Goal: Task Accomplishment & Management: Use online tool/utility

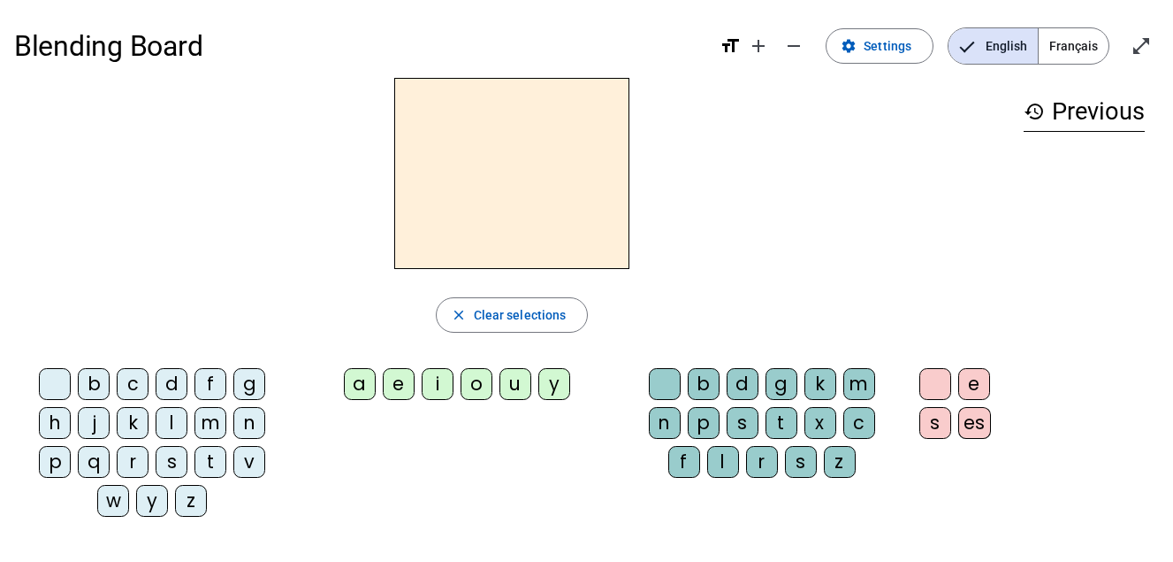
click at [697, 150] on div at bounding box center [512, 173] width 996 height 191
click at [96, 379] on div "b" at bounding box center [94, 384] width 32 height 32
click at [364, 378] on div "a" at bounding box center [360, 384] width 32 height 32
click at [680, 459] on div "f" at bounding box center [685, 462] width 32 height 32
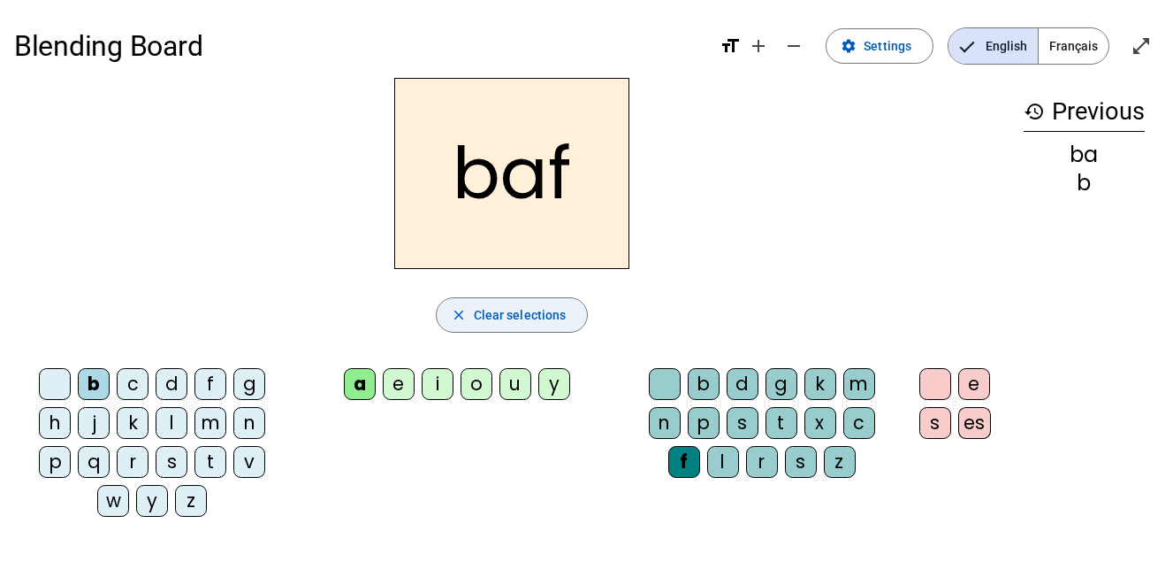
click at [475, 310] on span "Clear selections" at bounding box center [520, 314] width 93 height 21
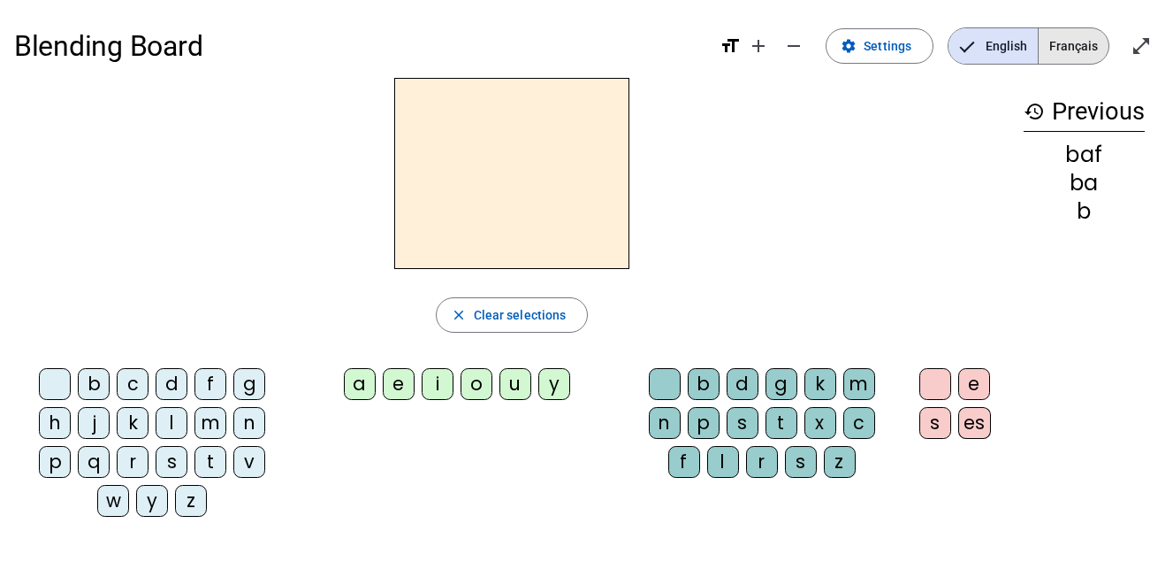
click at [1082, 36] on span "Français" at bounding box center [1074, 45] width 70 height 35
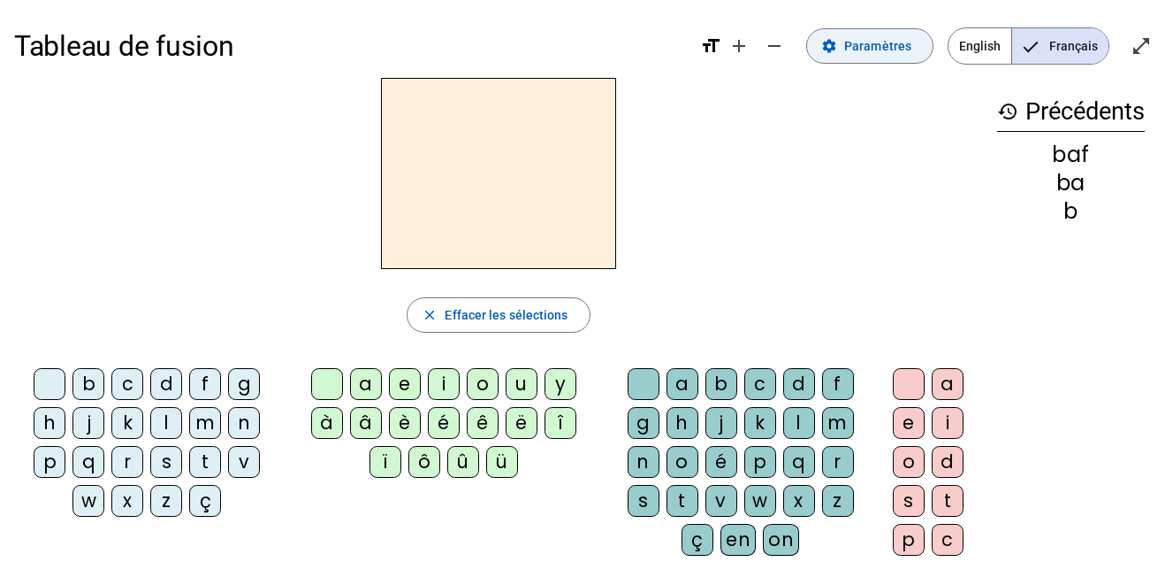
click at [857, 47] on span "Paramètres" at bounding box center [878, 45] width 67 height 21
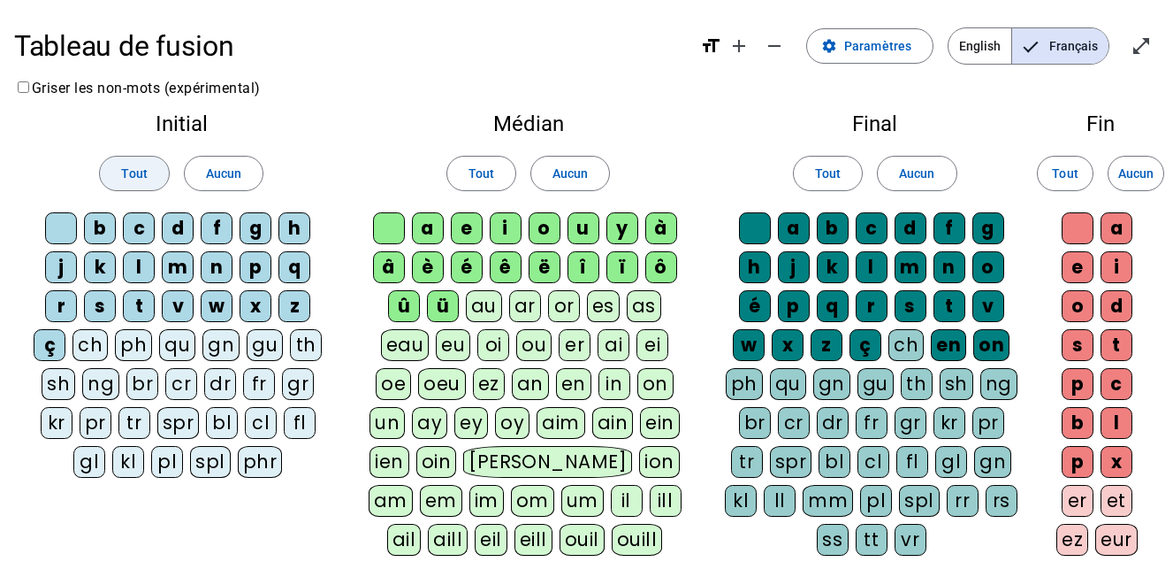
click at [142, 176] on span "Tout" at bounding box center [134, 173] width 26 height 21
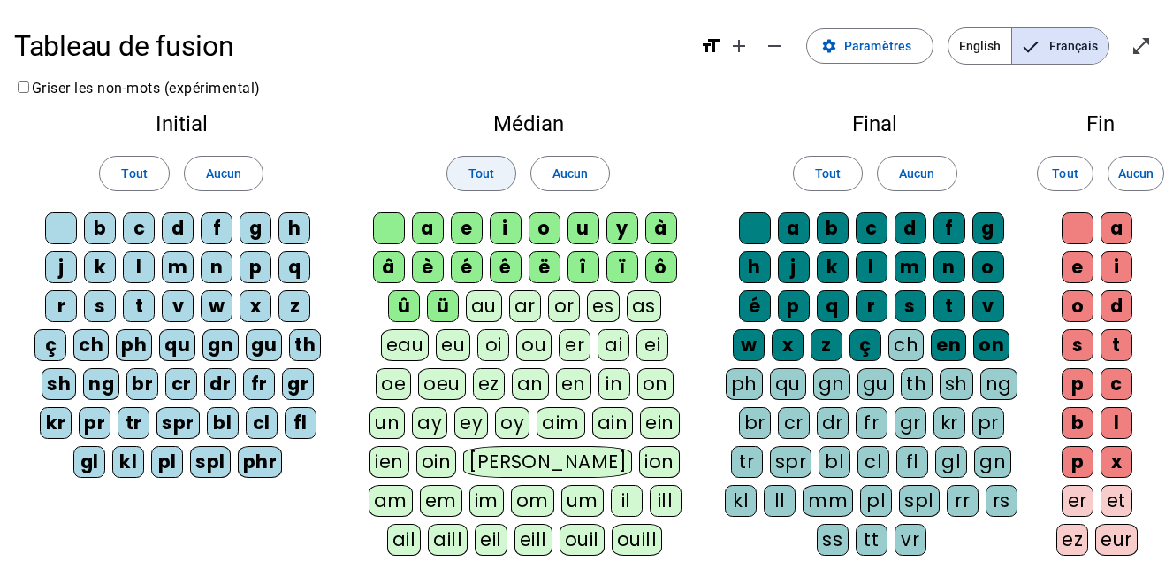
click at [483, 170] on span "Tout" at bounding box center [482, 173] width 26 height 21
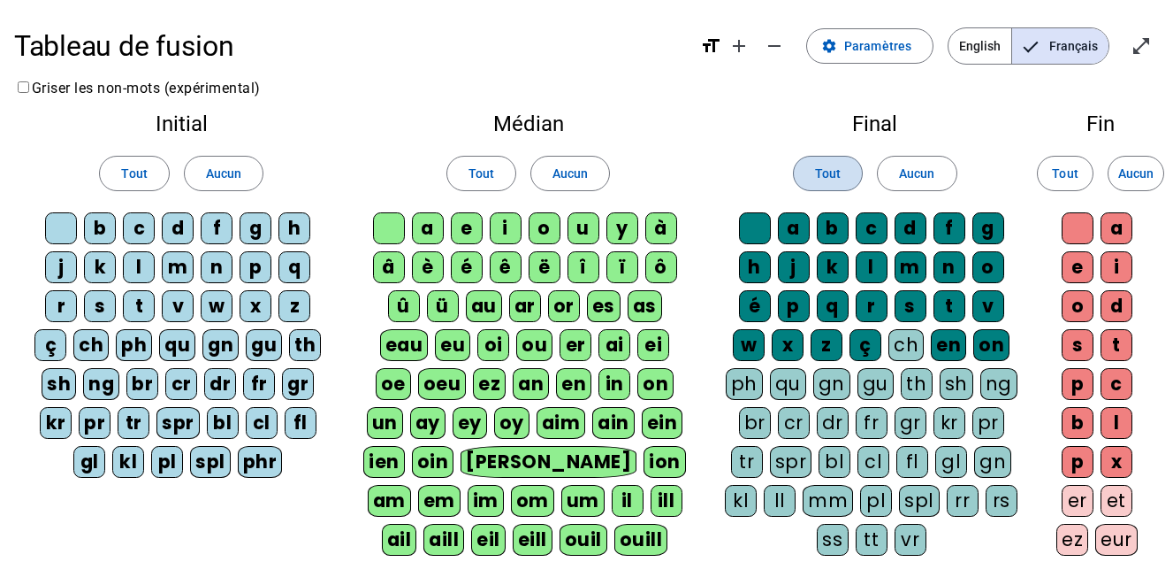
click at [838, 169] on span "Tout" at bounding box center [828, 173] width 26 height 21
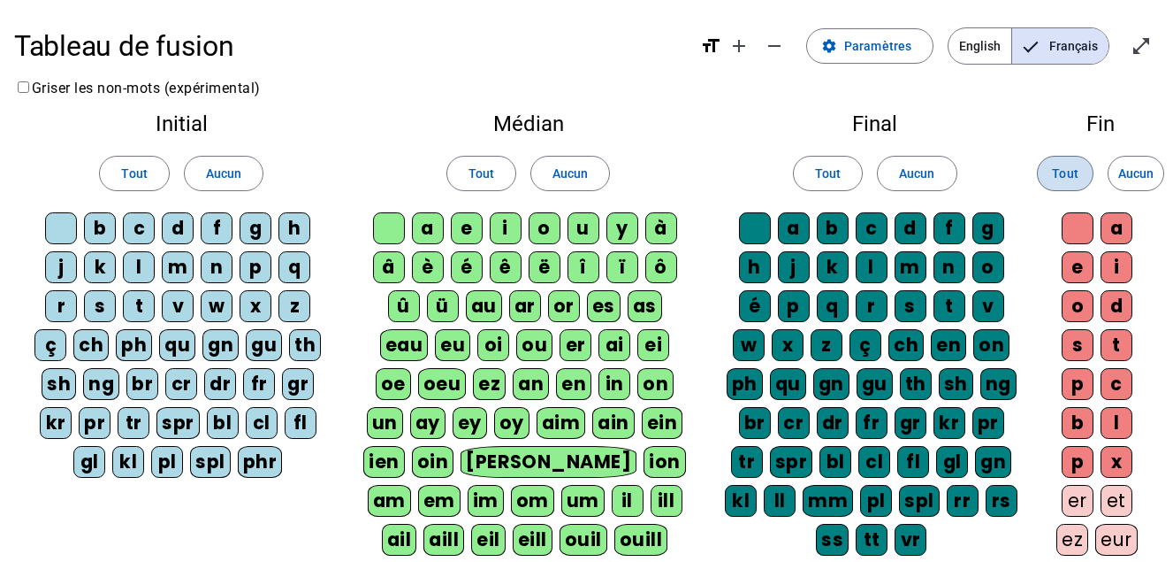
click at [1070, 168] on span "Tout" at bounding box center [1065, 173] width 26 height 21
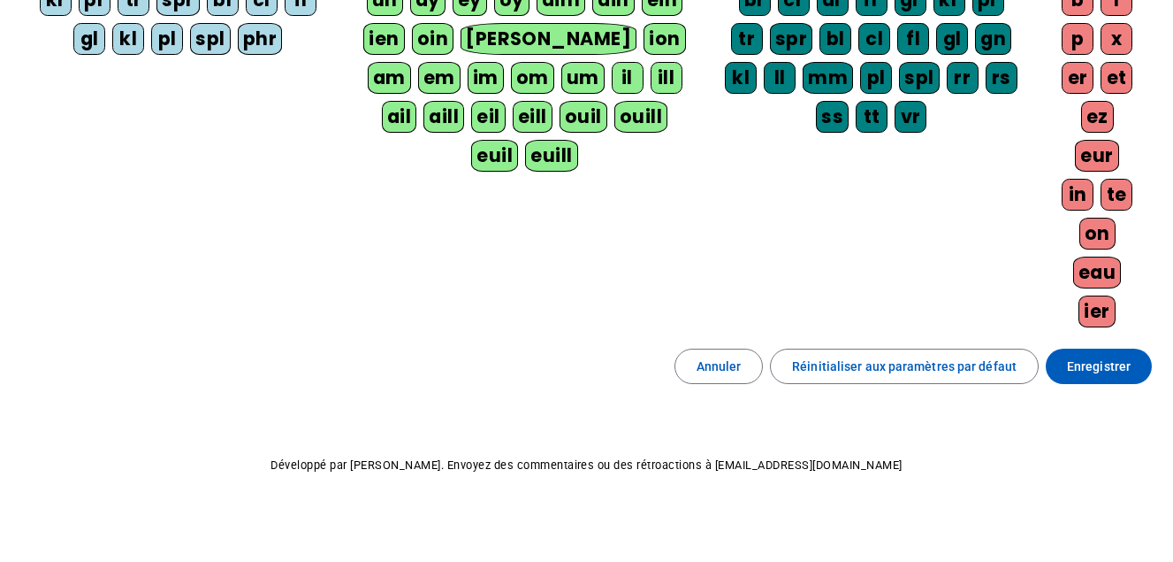
scroll to position [431, 0]
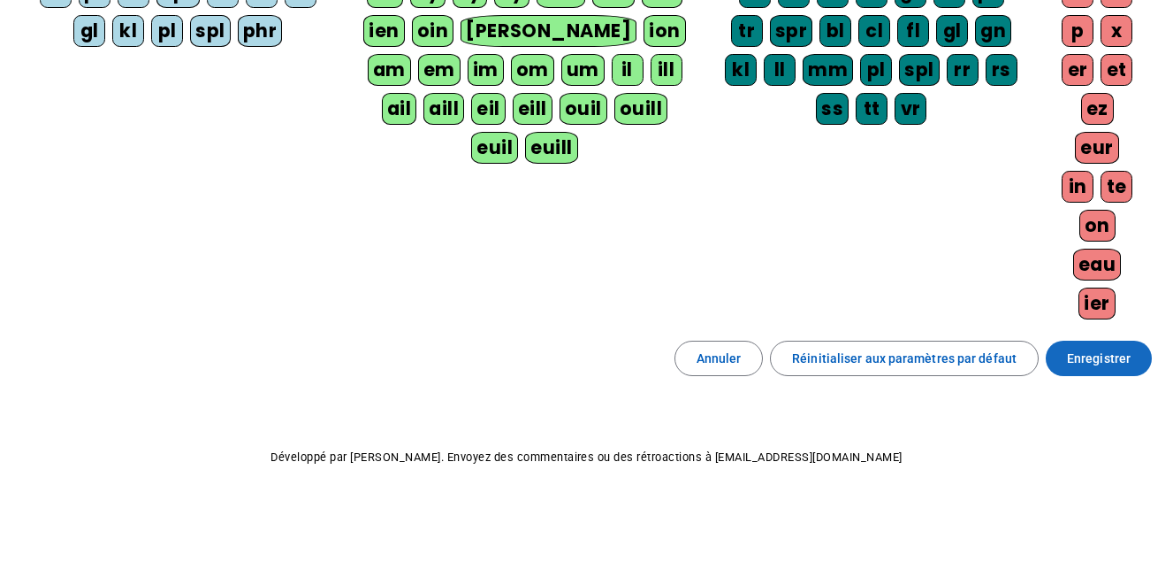
click at [1102, 360] on span "Enregistrer" at bounding box center [1099, 358] width 64 height 21
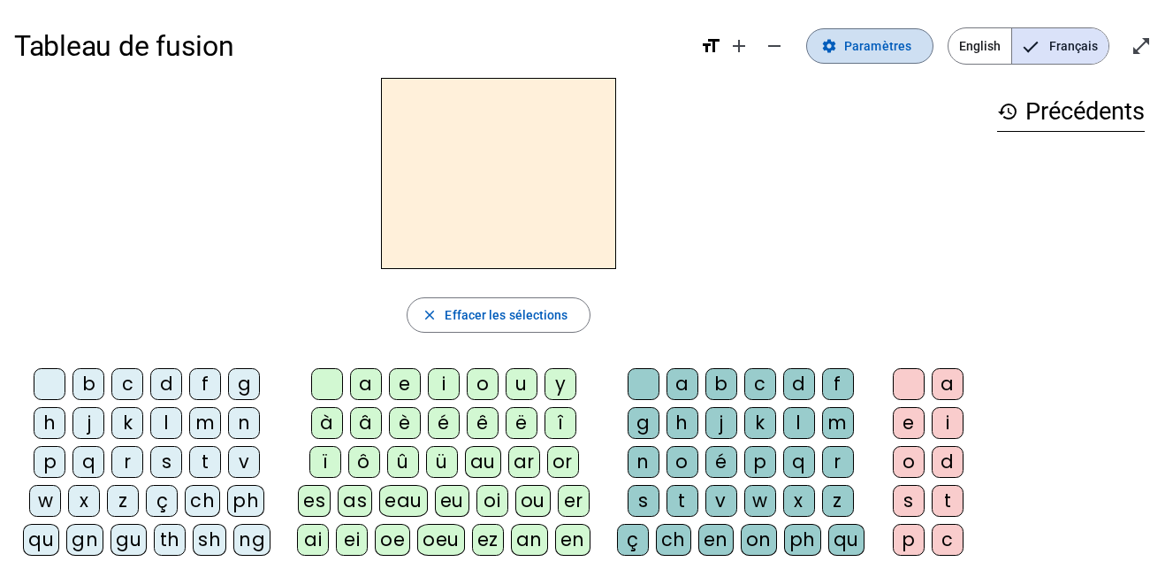
click at [881, 42] on span "Paramètres" at bounding box center [878, 45] width 67 height 21
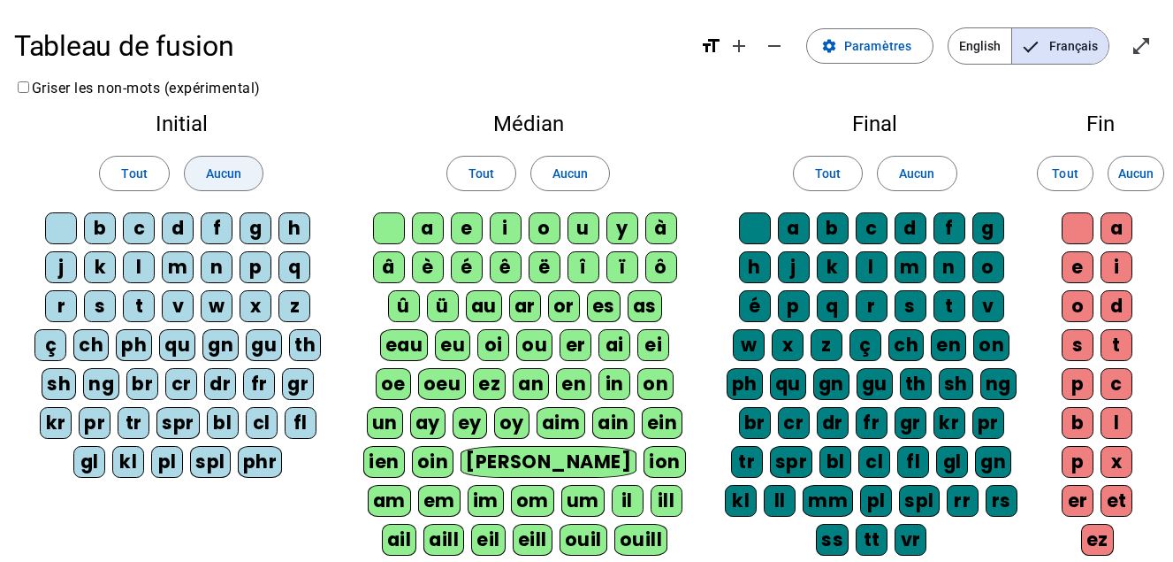
click at [227, 169] on span "Aucun" at bounding box center [223, 173] width 35 height 21
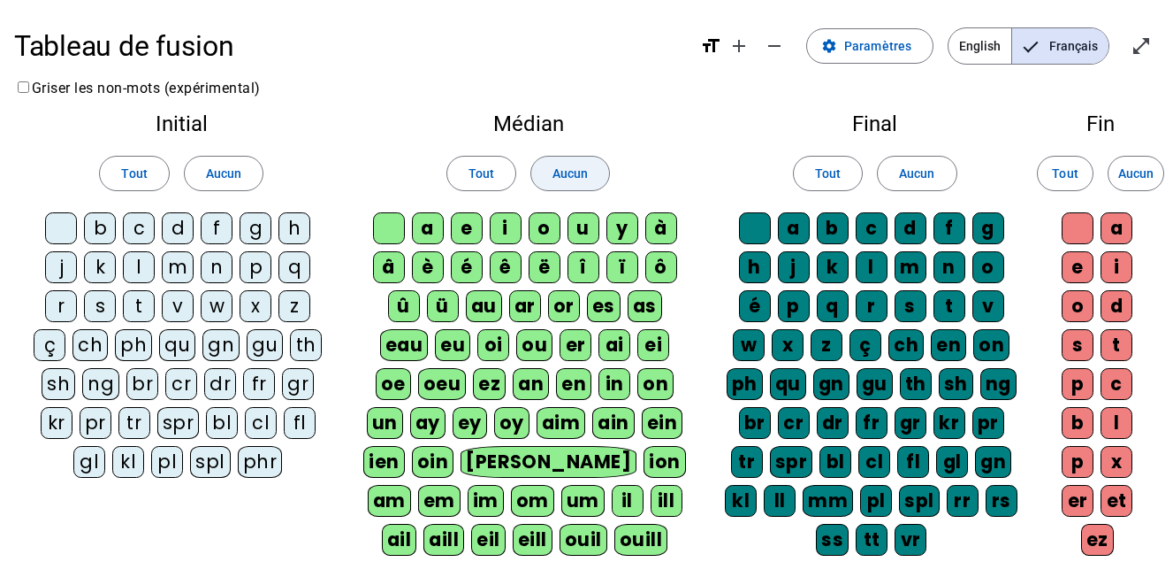
click at [567, 174] on span "Aucun" at bounding box center [570, 173] width 35 height 21
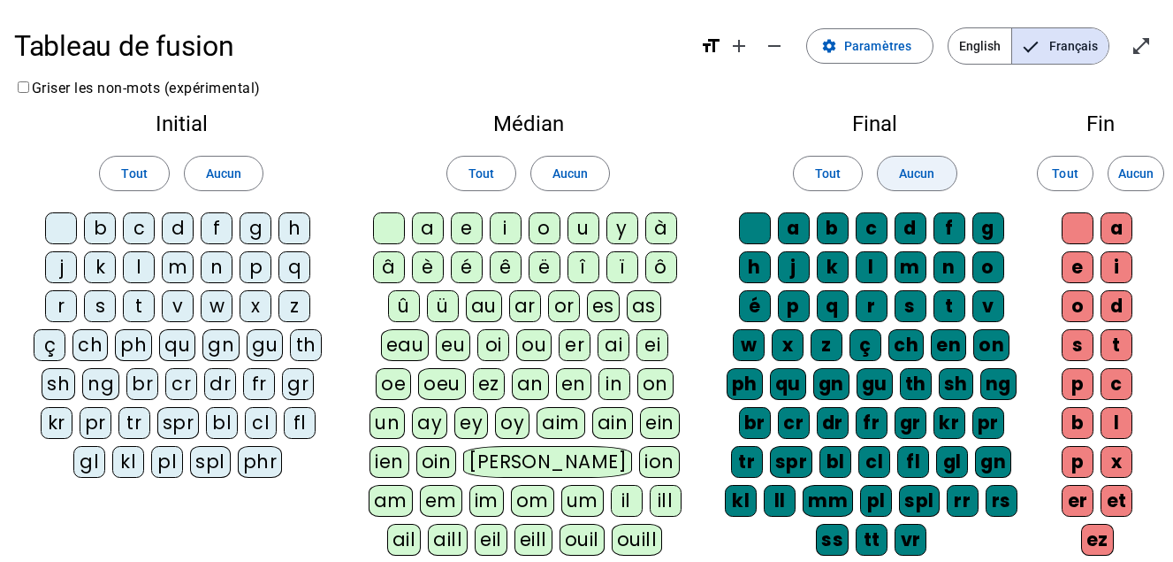
click at [921, 167] on span "Aucun" at bounding box center [916, 173] width 35 height 21
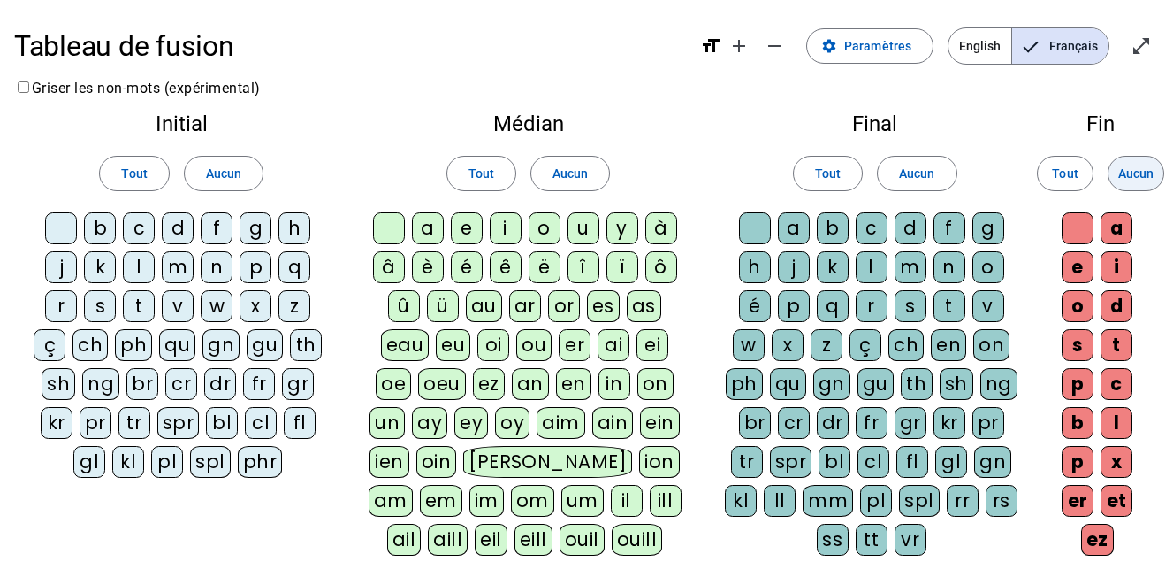
click at [1142, 179] on span "Aucun" at bounding box center [1136, 173] width 35 height 21
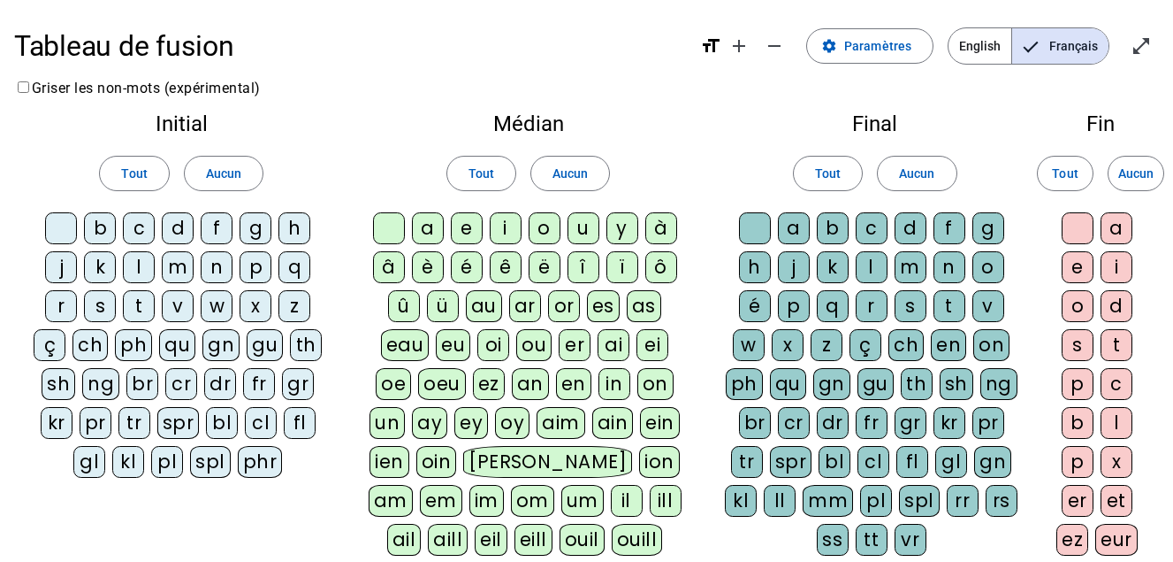
click at [102, 226] on div "b" at bounding box center [100, 228] width 32 height 32
click at [141, 226] on div "c" at bounding box center [139, 228] width 32 height 32
click at [181, 221] on div "d" at bounding box center [178, 228] width 32 height 32
click at [429, 227] on div "a" at bounding box center [428, 228] width 32 height 32
click at [460, 224] on div "e" at bounding box center [467, 228] width 32 height 32
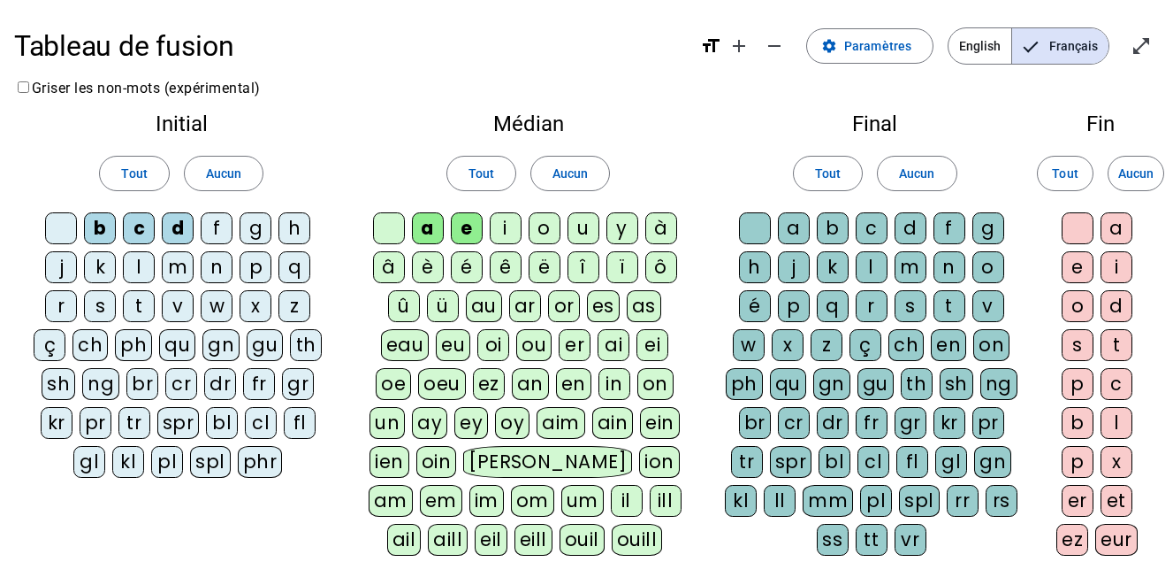
click at [581, 225] on div "u" at bounding box center [584, 228] width 32 height 32
click at [551, 228] on div "o" at bounding box center [545, 228] width 32 height 32
click at [514, 230] on div "i" at bounding box center [506, 228] width 32 height 32
click at [871, 311] on div "r" at bounding box center [872, 306] width 32 height 32
click at [990, 264] on div "o" at bounding box center [989, 267] width 32 height 32
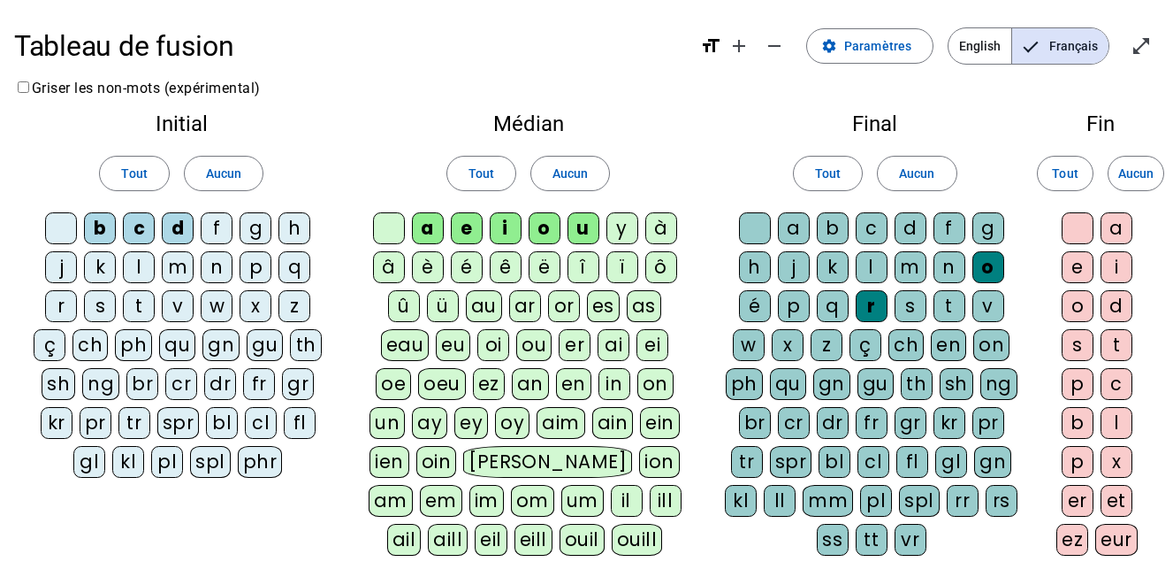
click at [906, 308] on div "s" at bounding box center [911, 306] width 32 height 32
click at [1081, 373] on div "p" at bounding box center [1078, 384] width 32 height 32
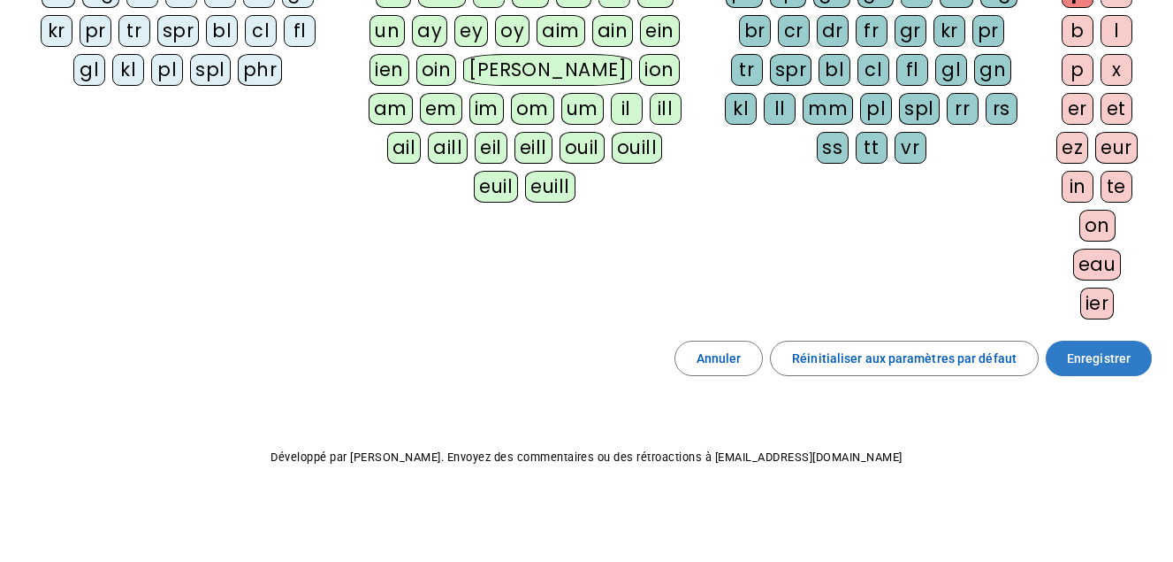
click at [1105, 348] on span "Enregistrer" at bounding box center [1099, 358] width 64 height 21
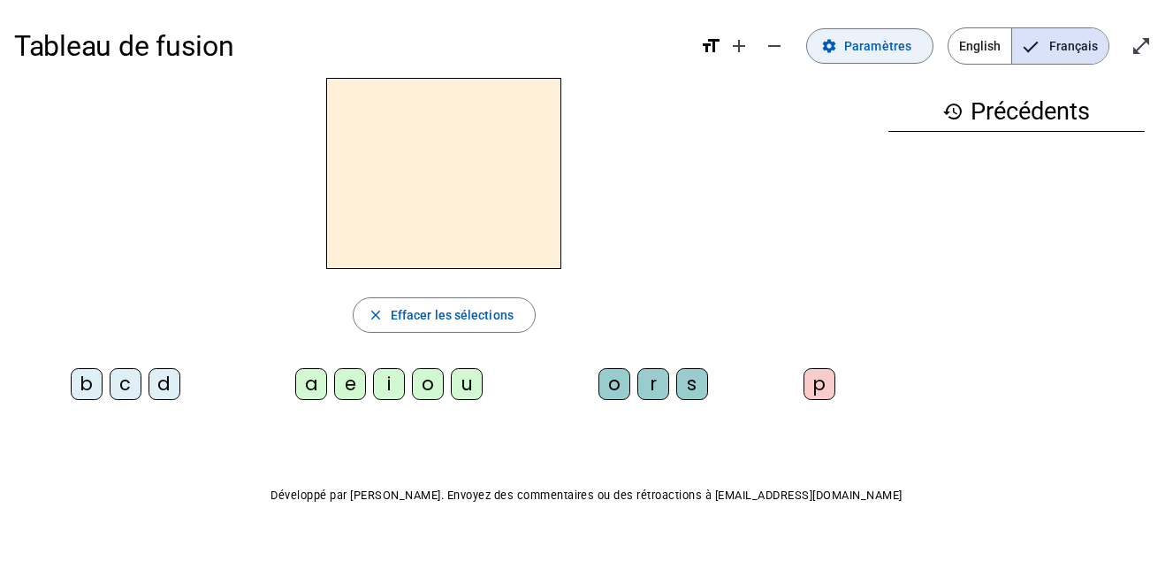
click at [874, 41] on span "Paramètres" at bounding box center [878, 45] width 67 height 21
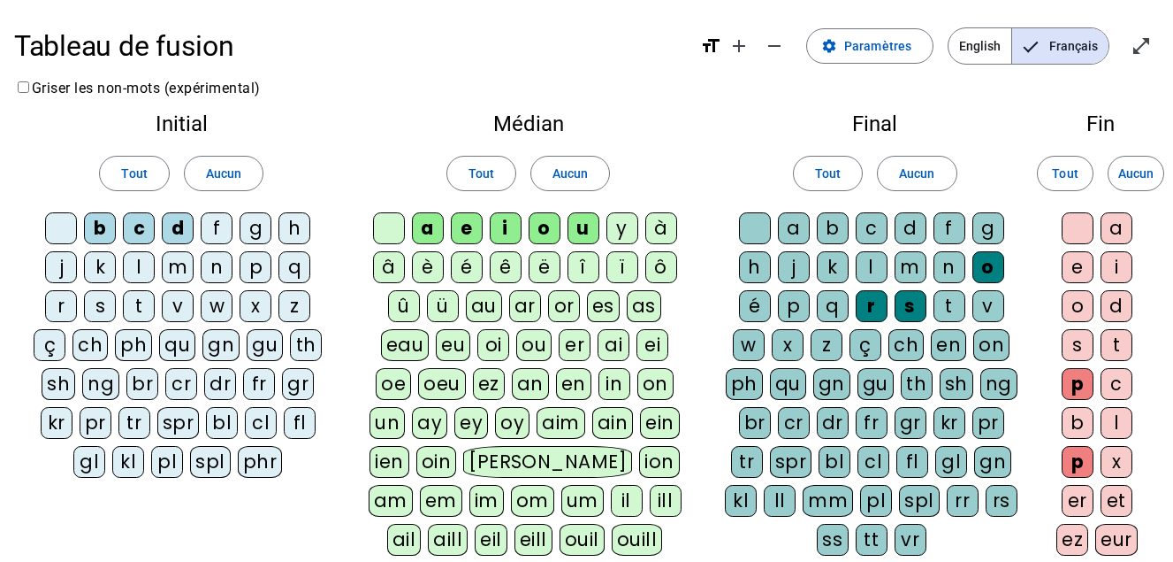
click at [99, 348] on div "ch" at bounding box center [90, 345] width 35 height 32
click at [137, 386] on div "br" at bounding box center [142, 384] width 32 height 32
click at [222, 429] on div "bl" at bounding box center [222, 423] width 32 height 32
click at [265, 425] on div "cl" at bounding box center [261, 423] width 32 height 32
click at [303, 424] on div "fl" at bounding box center [300, 423] width 32 height 32
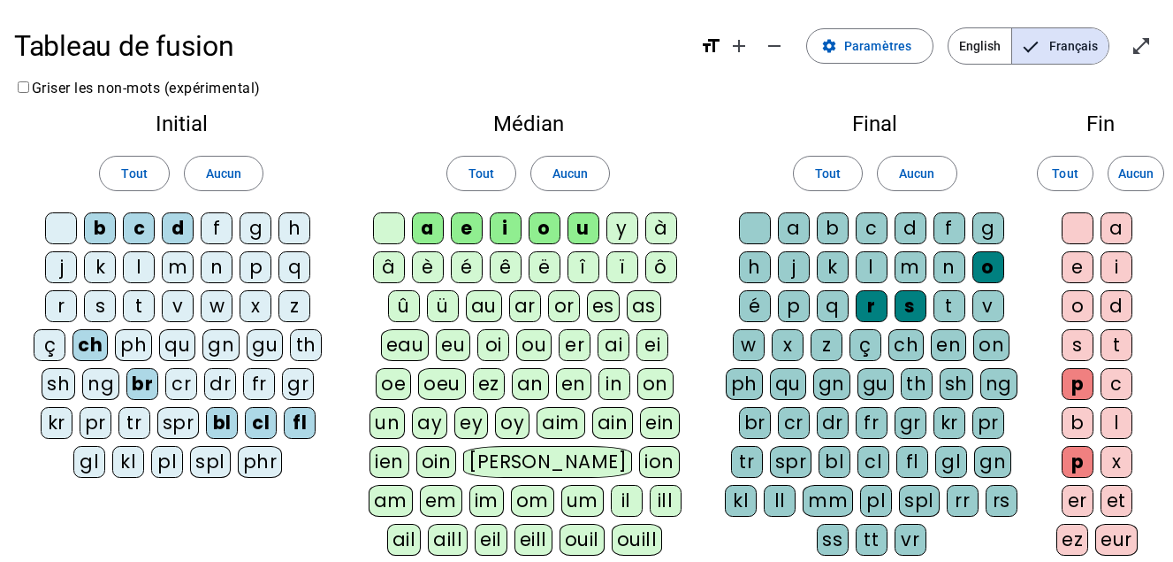
click at [257, 264] on div "p" at bounding box center [256, 267] width 32 height 32
click at [187, 264] on div "m" at bounding box center [178, 267] width 32 height 32
click at [485, 302] on div "au" at bounding box center [484, 306] width 36 height 32
click at [416, 338] on div "eau" at bounding box center [405, 345] width 49 height 32
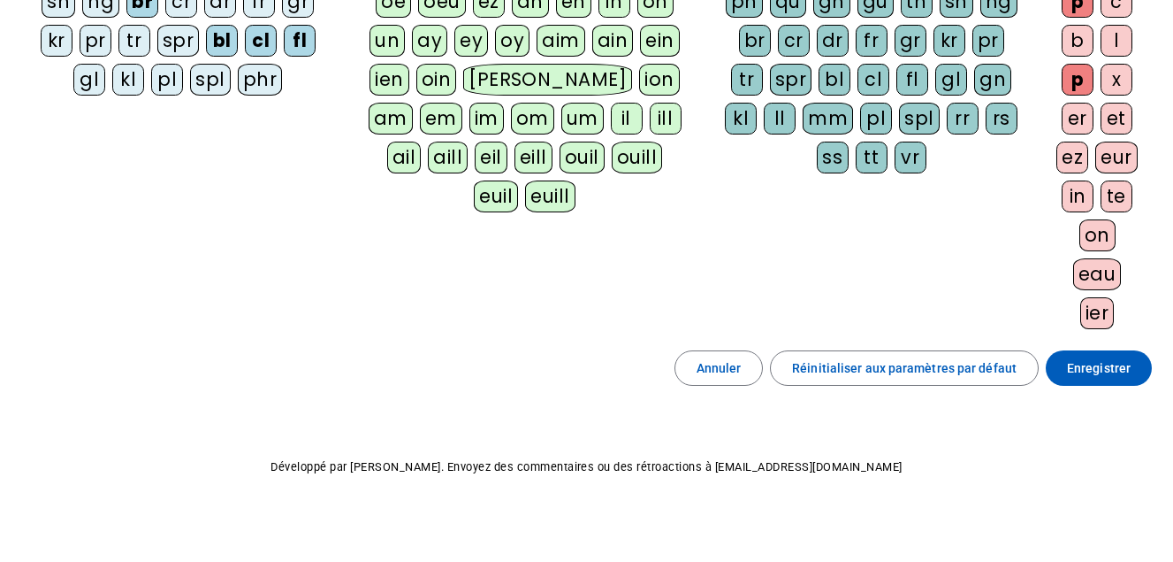
scroll to position [392, 0]
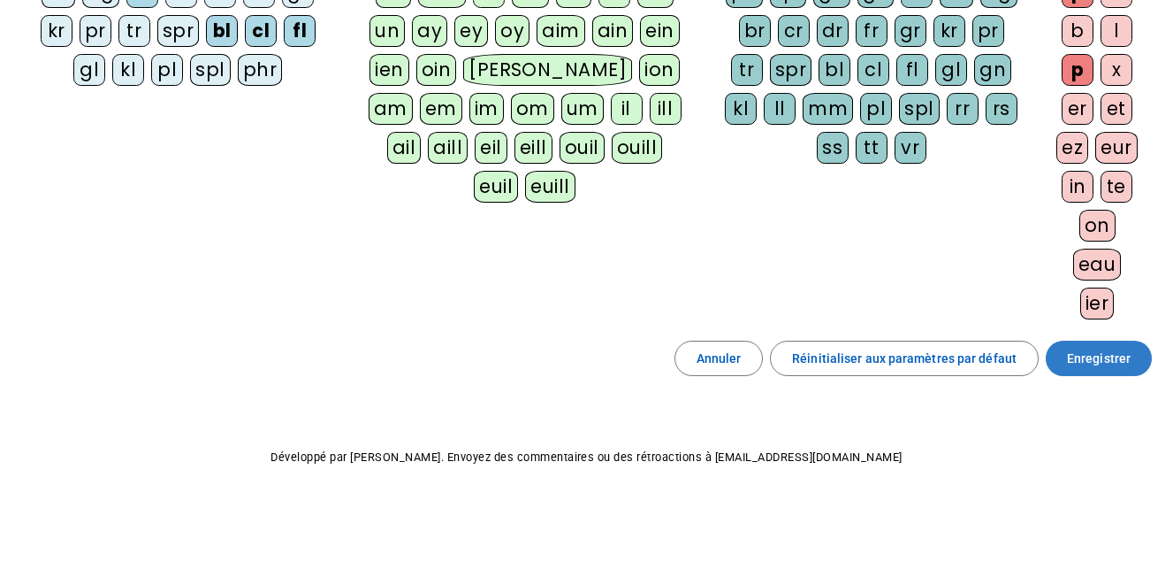
click at [1100, 361] on span "Enregistrer" at bounding box center [1099, 358] width 64 height 21
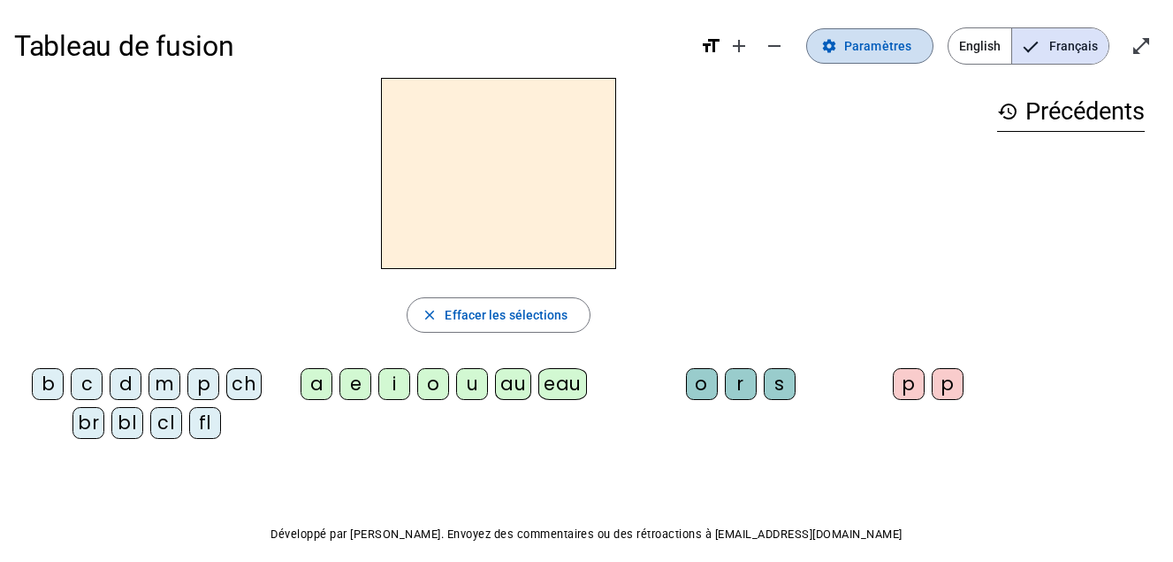
click at [858, 52] on span "Paramètres" at bounding box center [878, 45] width 67 height 21
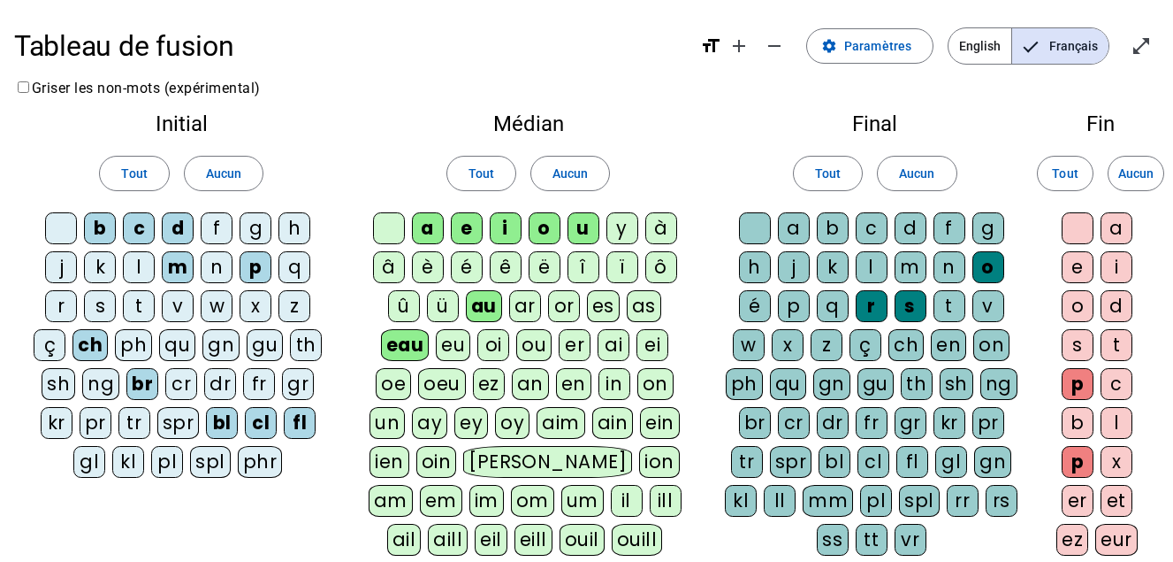
click at [394, 427] on div "un" at bounding box center [387, 423] width 35 height 32
click at [615, 382] on div "in" at bounding box center [615, 384] width 32 height 32
click at [653, 385] on div "on" at bounding box center [656, 384] width 36 height 32
click at [564, 389] on div "en" at bounding box center [573, 384] width 35 height 32
click at [529, 381] on div "an" at bounding box center [530, 384] width 37 height 32
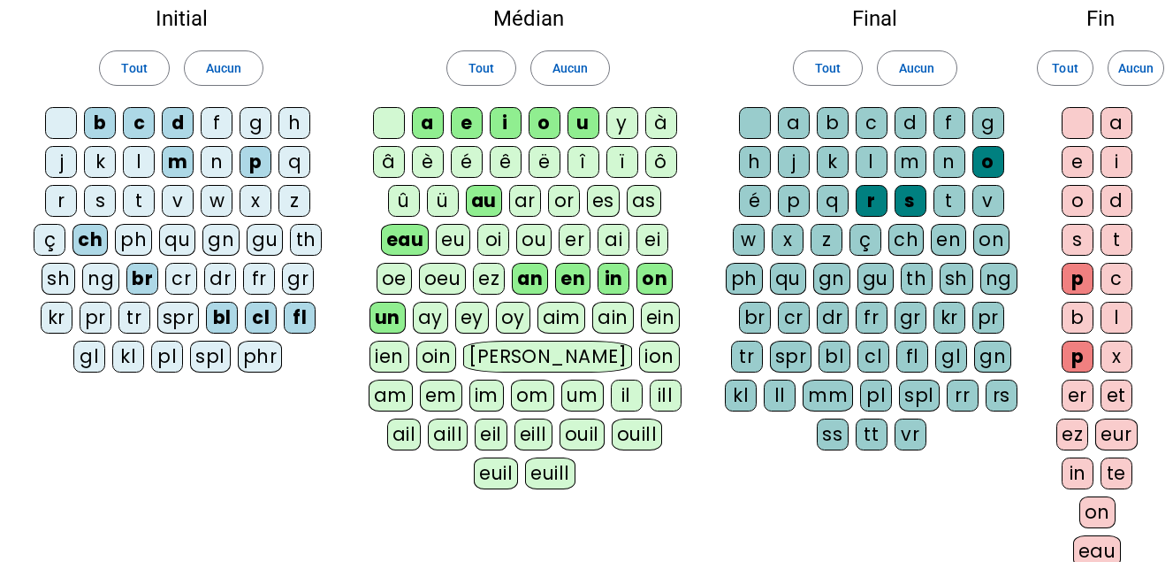
scroll to position [107, 0]
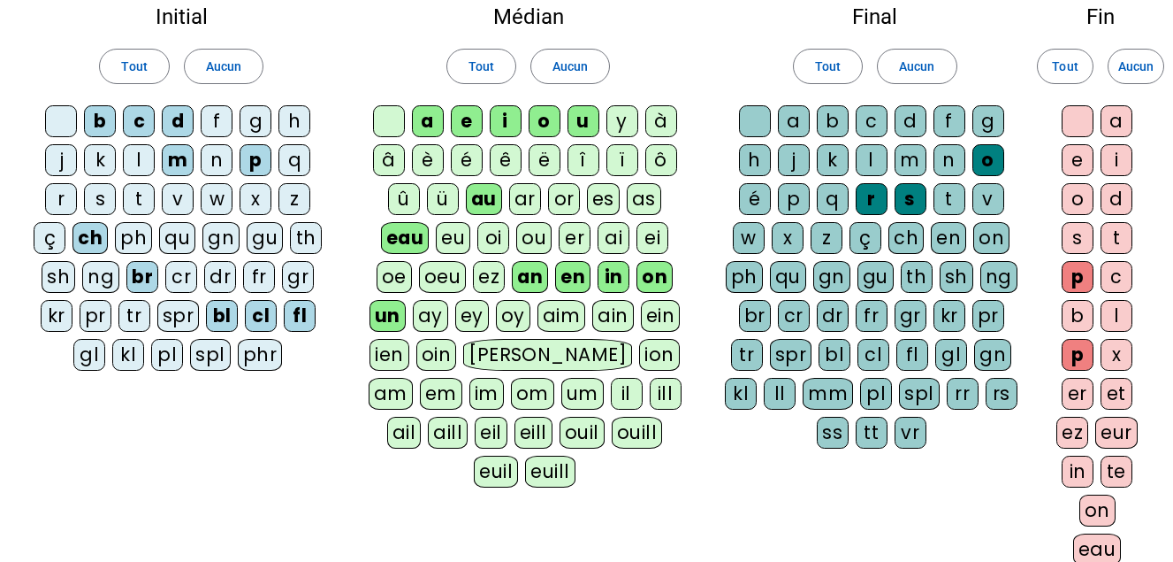
click at [797, 120] on div "a" at bounding box center [794, 121] width 32 height 32
click at [838, 116] on div "b" at bounding box center [833, 121] width 32 height 32
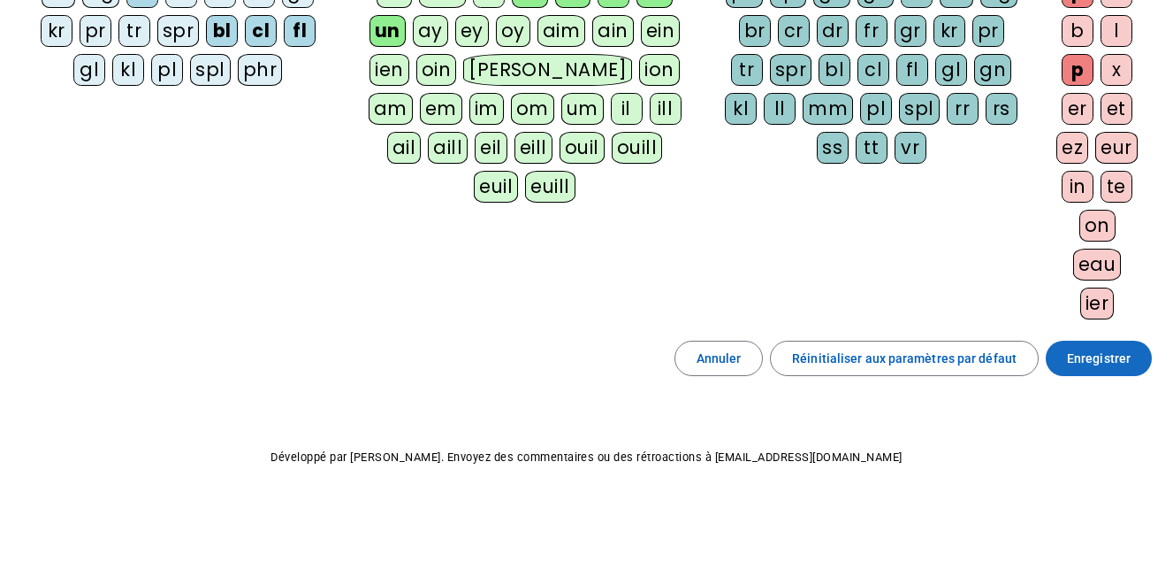
click at [1113, 362] on span "Enregistrer" at bounding box center [1099, 358] width 64 height 21
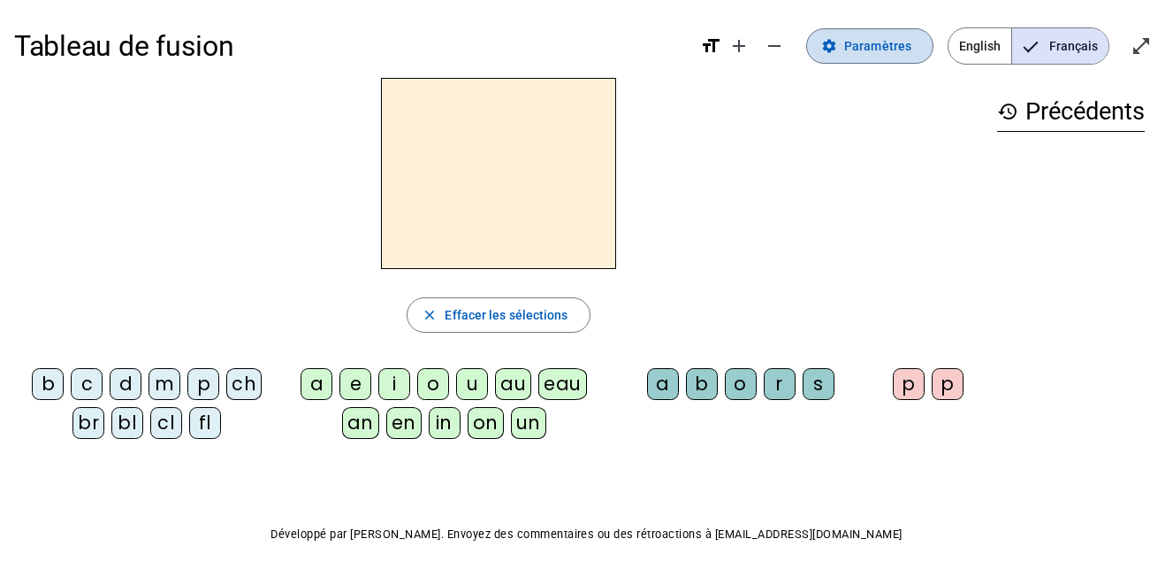
click at [852, 45] on span "Paramètres" at bounding box center [878, 45] width 67 height 21
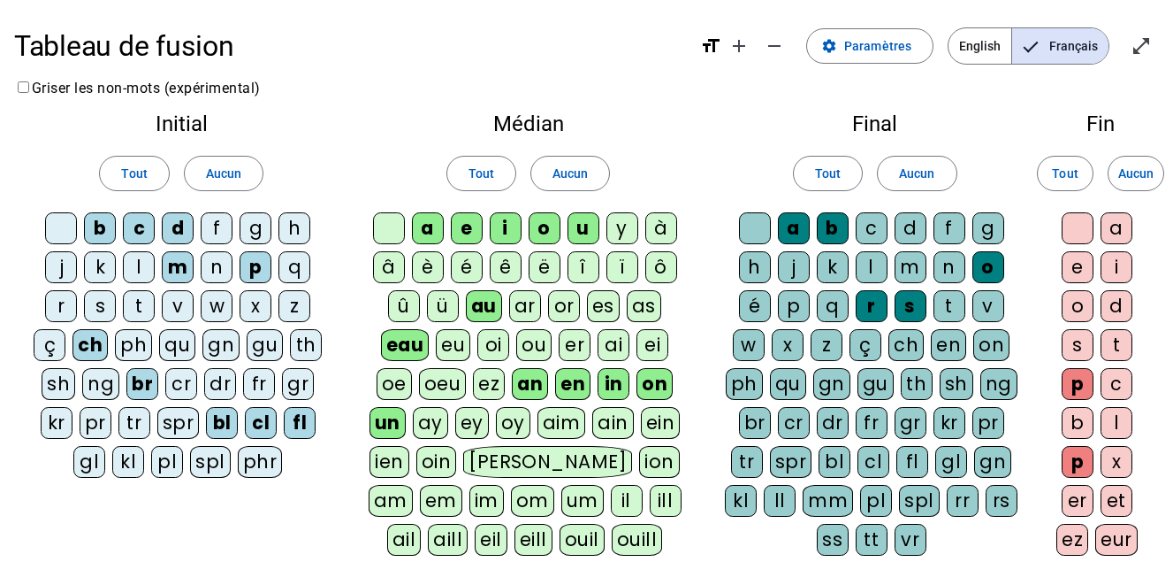
click at [51, 223] on div at bounding box center [61, 228] width 32 height 32
click at [385, 222] on div at bounding box center [389, 228] width 32 height 32
click at [768, 207] on div "Final Tout Aucun a b c d f g h j k l m n o é p q r s t v w x z ç ch en on ph qu…" at bounding box center [874, 338] width 335 height 478
click at [748, 228] on div at bounding box center [755, 228] width 32 height 32
click at [1075, 226] on div at bounding box center [1078, 228] width 32 height 32
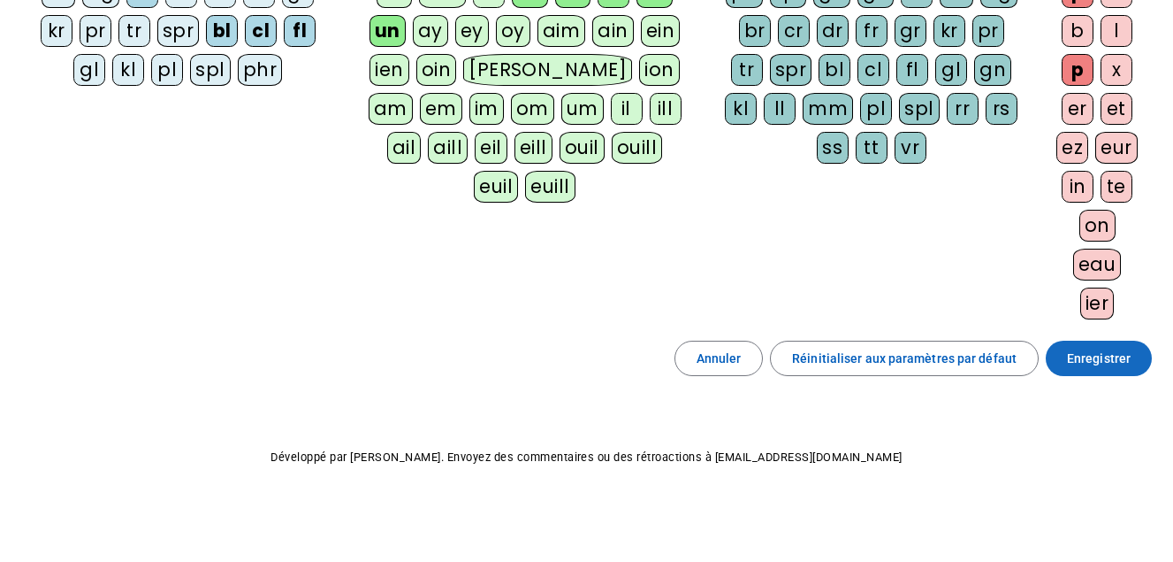
click at [1090, 355] on span "Enregistrer" at bounding box center [1099, 358] width 64 height 21
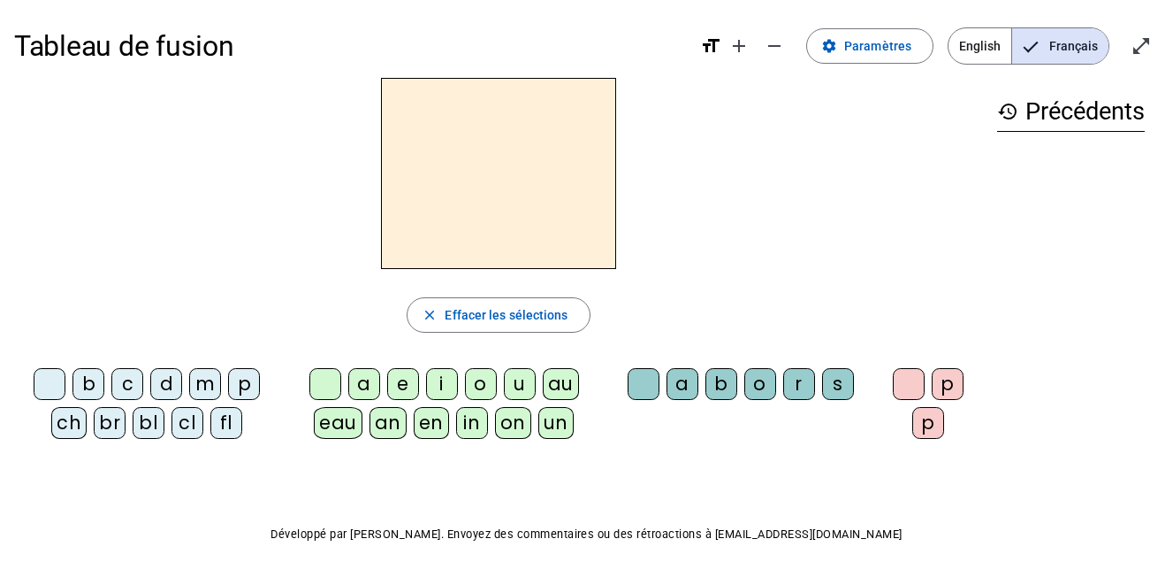
click at [55, 377] on div at bounding box center [50, 384] width 32 height 32
click at [123, 319] on div "close Effacer les sélections" at bounding box center [498, 314] width 969 height 35
click at [96, 380] on div "b" at bounding box center [89, 384] width 32 height 32
click at [336, 424] on div "eau" at bounding box center [338, 423] width 49 height 32
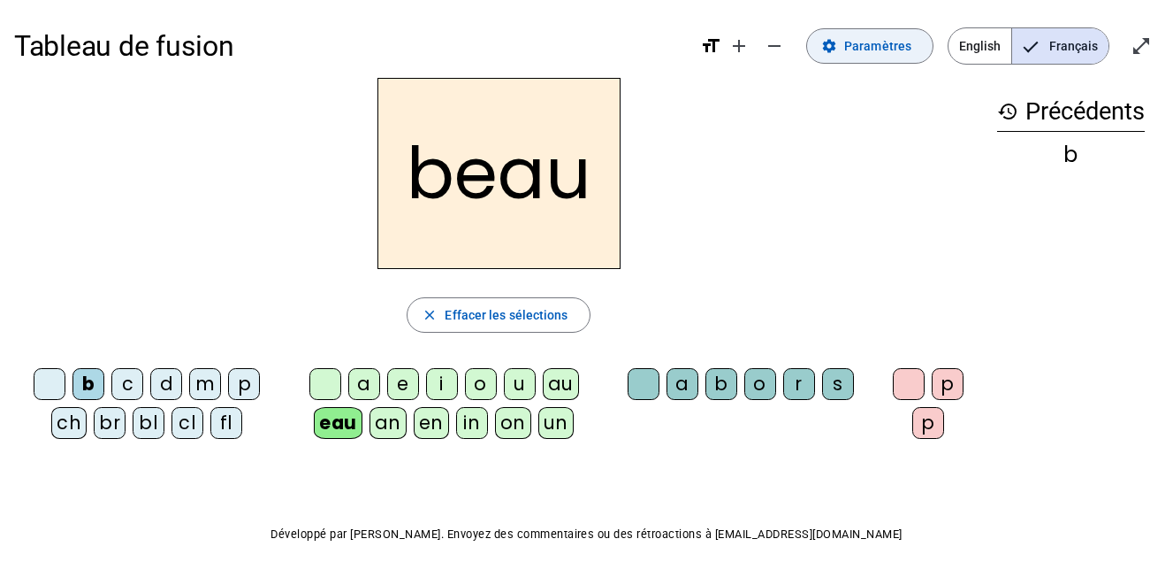
click at [862, 51] on span "Paramètres" at bounding box center [878, 45] width 67 height 21
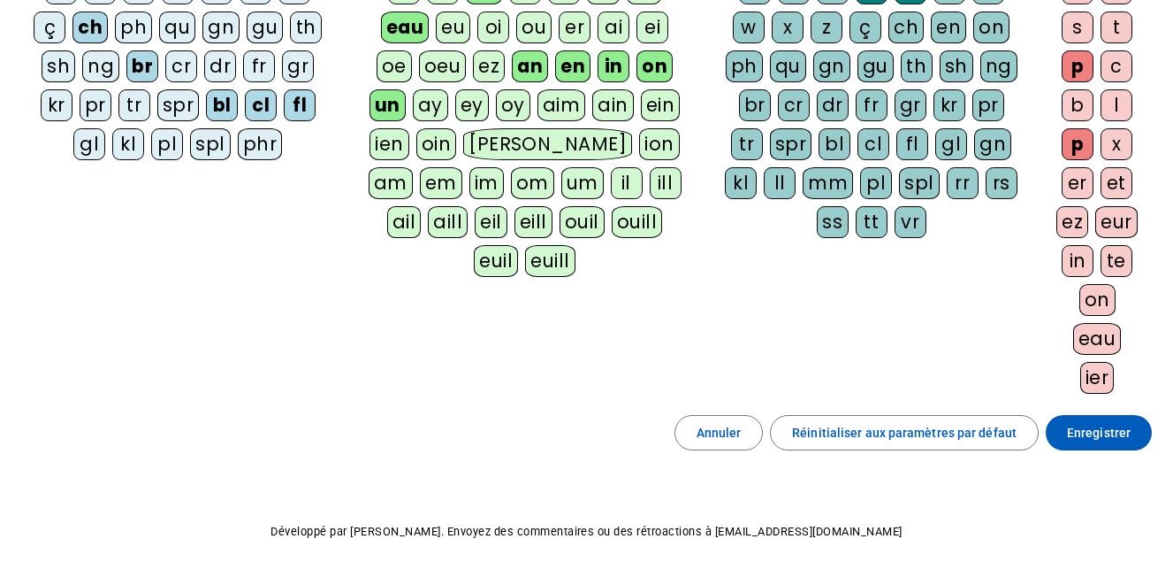
scroll to position [318, 0]
click at [816, 362] on div "Initial Tout Aucun b c d f g h j k l m n p q r s t v w x z ç ch ph qu gn gu th …" at bounding box center [586, 97] width 1145 height 633
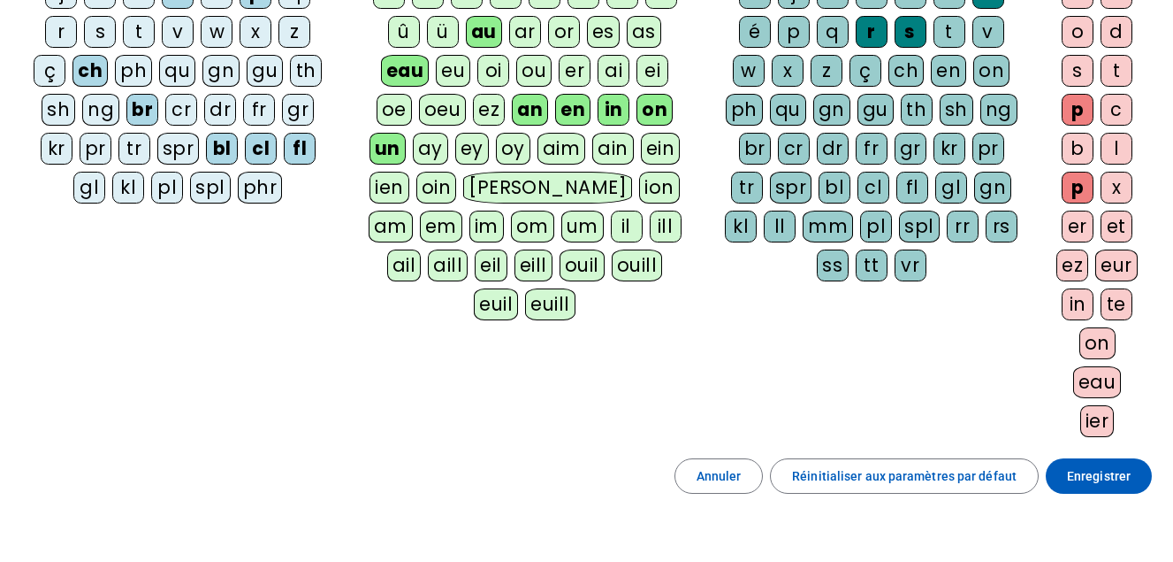
scroll to position [392, 0]
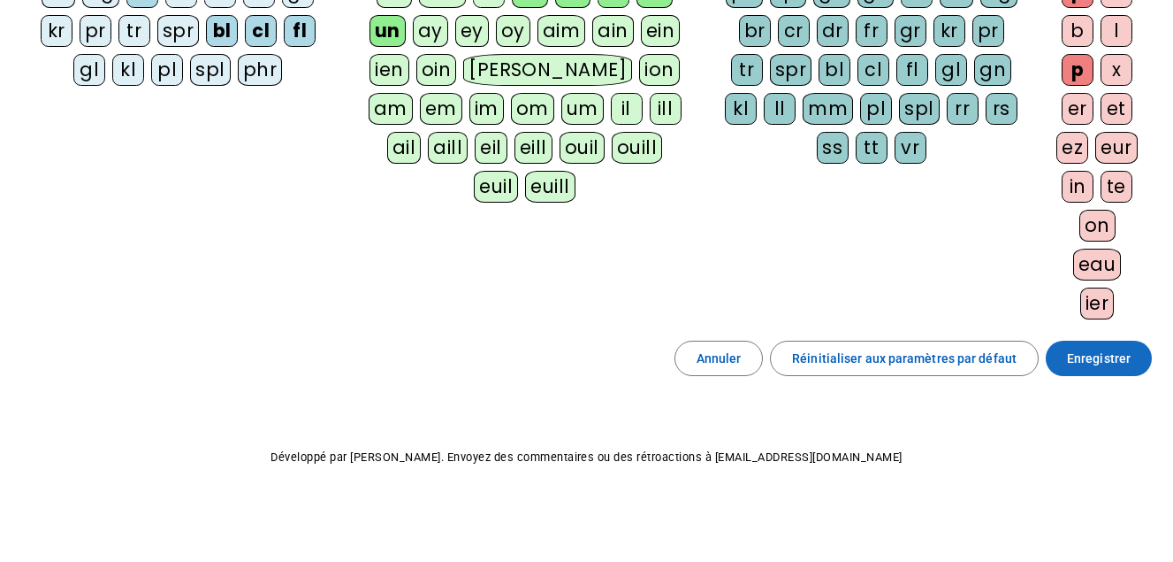
click at [1093, 355] on span "Enregistrer" at bounding box center [1099, 358] width 64 height 21
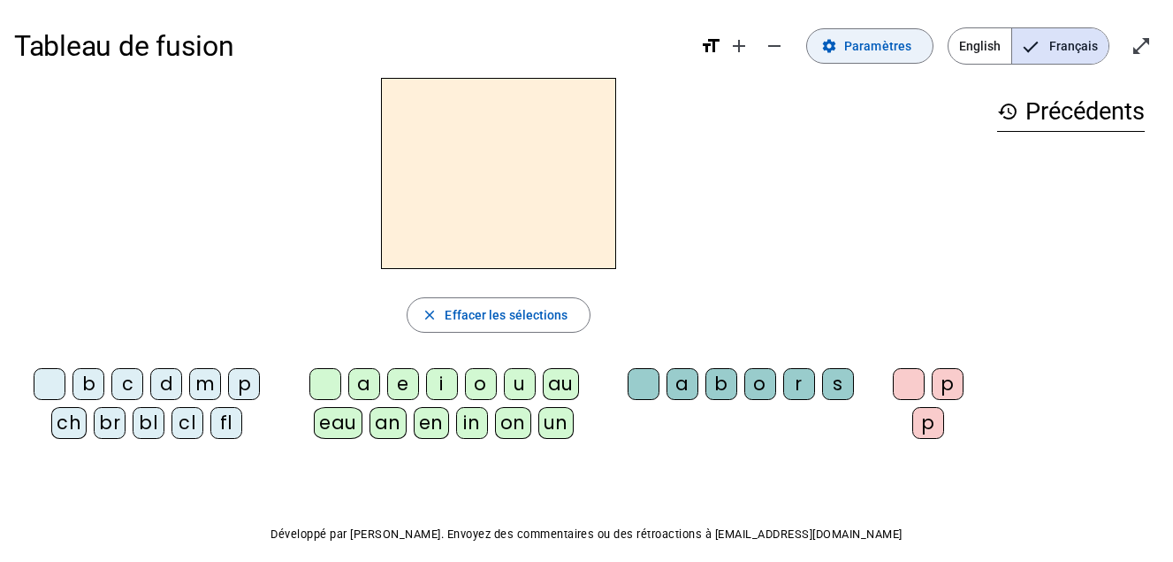
click at [887, 35] on span "Paramètres" at bounding box center [878, 45] width 67 height 21
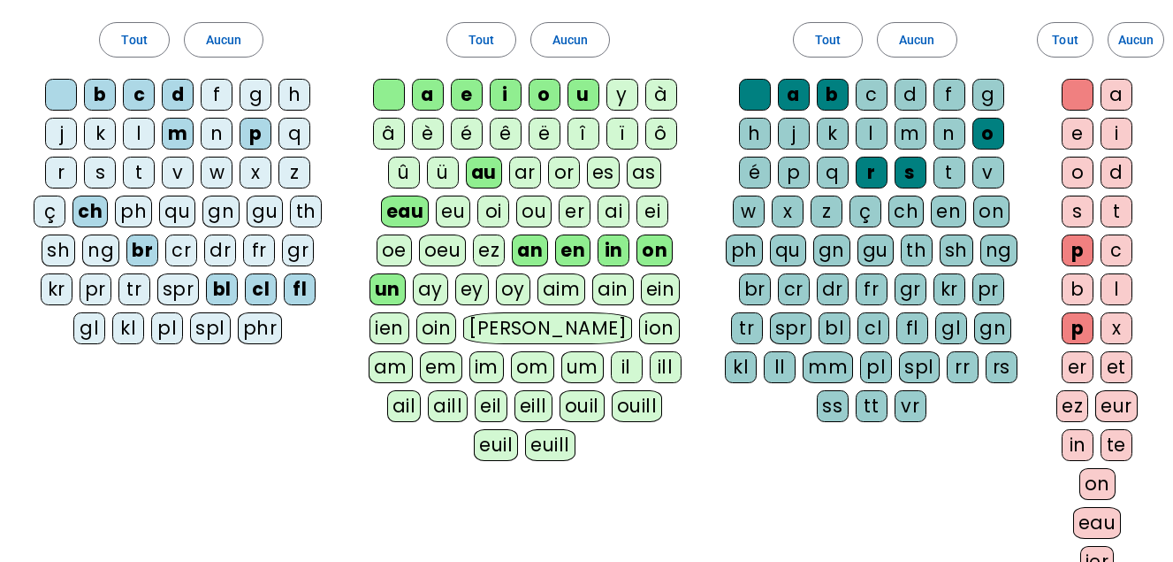
scroll to position [239, 0]
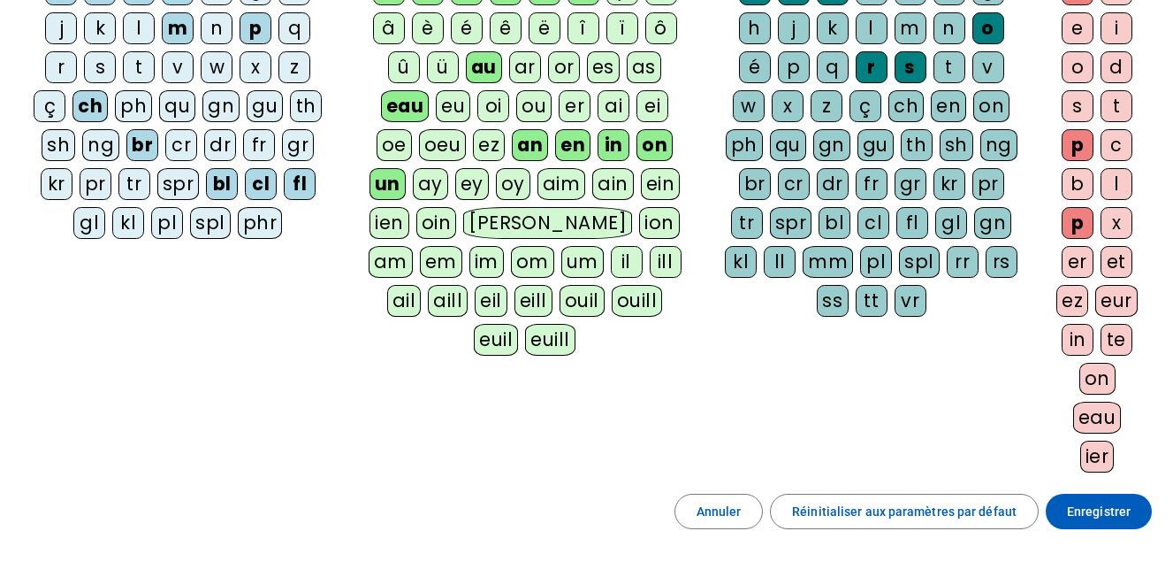
click at [1097, 378] on div "on" at bounding box center [1098, 379] width 36 height 32
click at [1095, 414] on div "eau" at bounding box center [1098, 417] width 49 height 32
click at [1082, 335] on div "in" at bounding box center [1078, 340] width 32 height 32
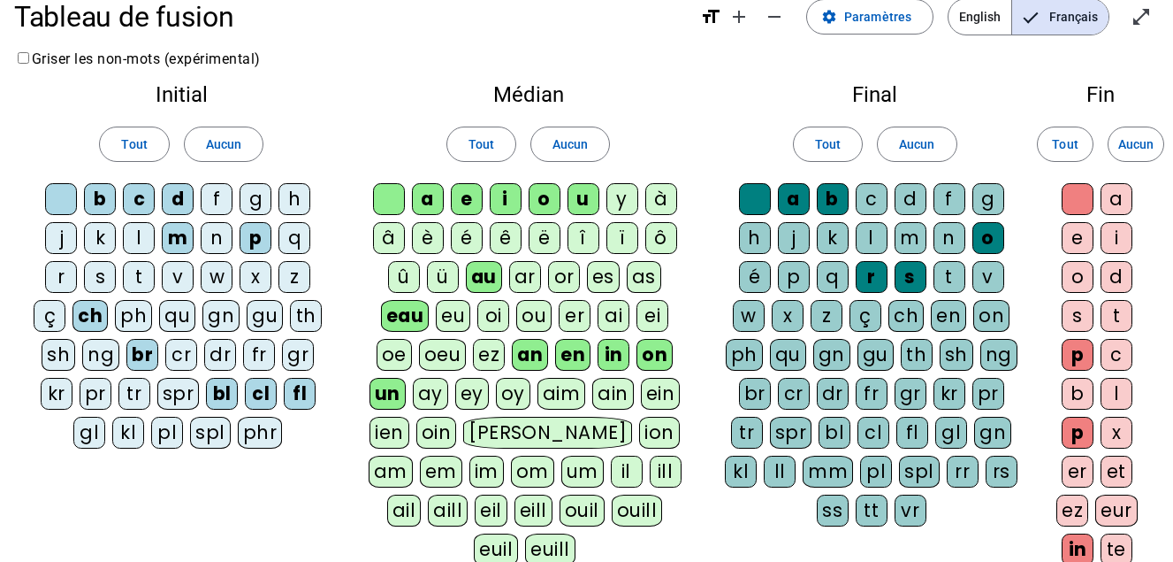
scroll to position [28, 0]
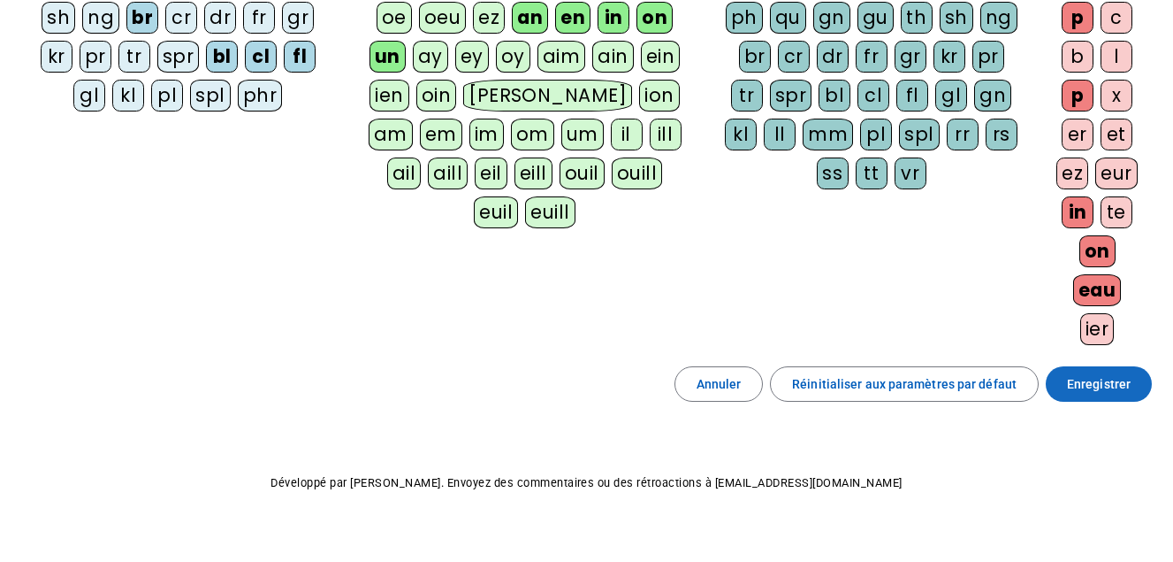
click at [1108, 386] on span "Enregistrer" at bounding box center [1099, 383] width 64 height 21
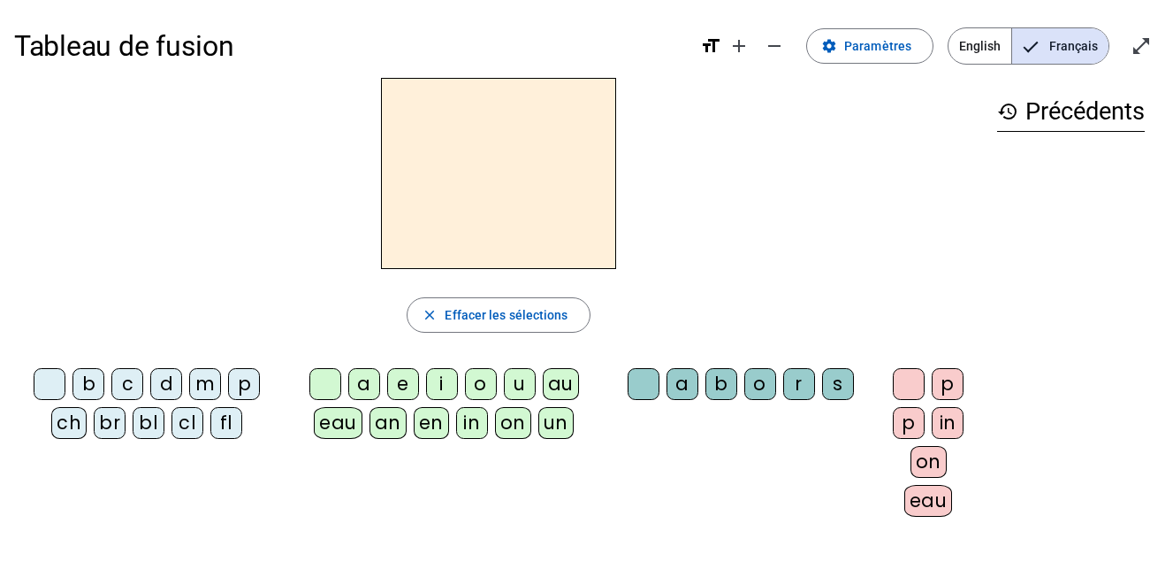
click at [244, 385] on div "p" at bounding box center [244, 384] width 32 height 32
click at [346, 428] on div "eau" at bounding box center [338, 423] width 49 height 32
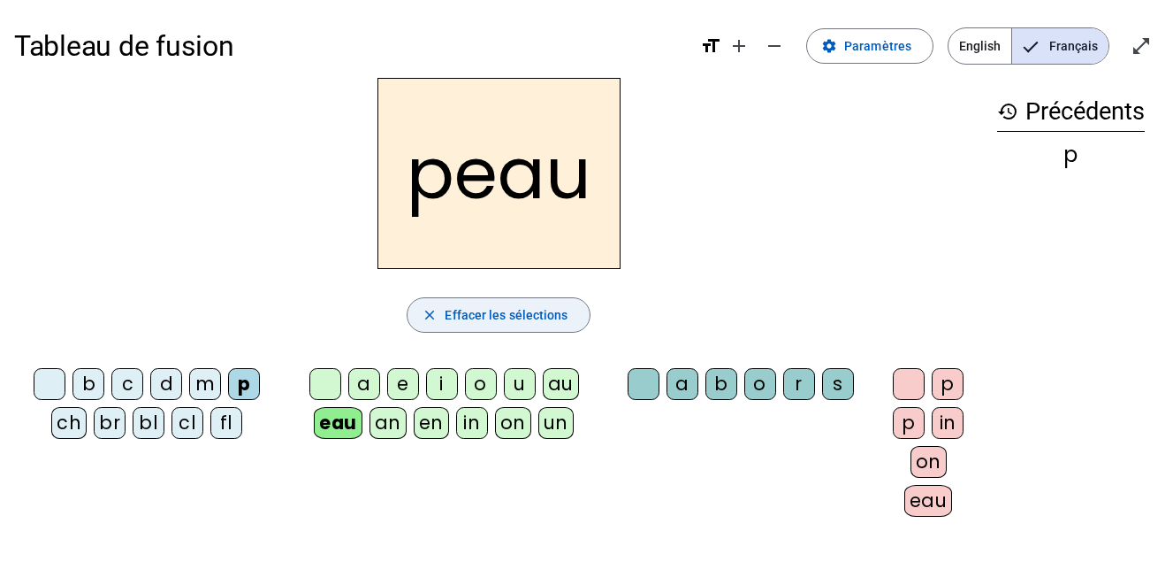
click at [516, 317] on span "Effacer les sélections" at bounding box center [506, 314] width 123 height 21
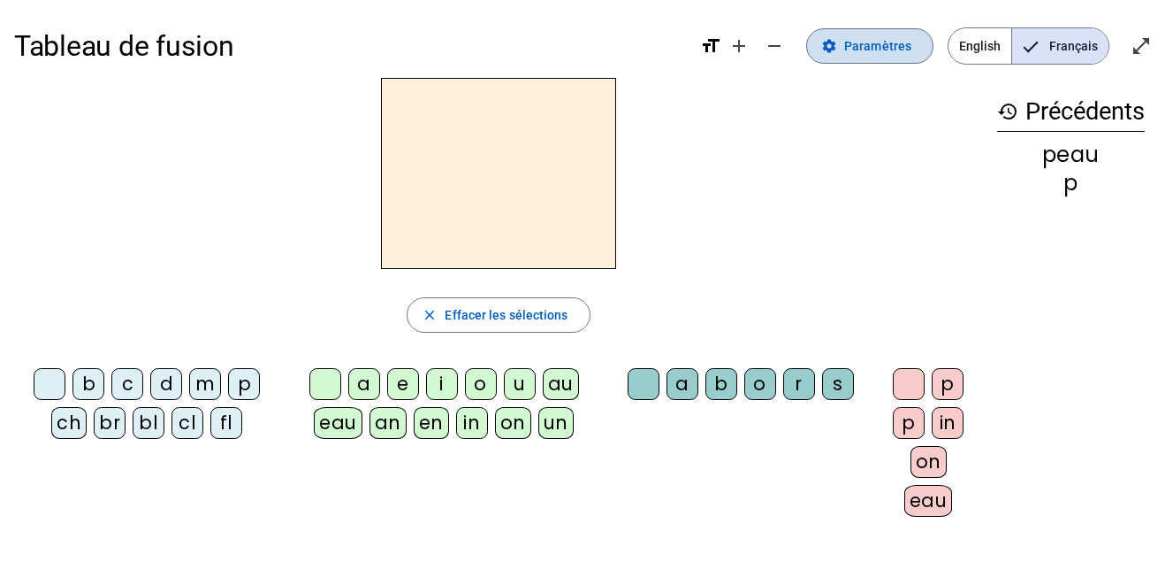
click at [867, 42] on span "Paramètres" at bounding box center [878, 45] width 67 height 21
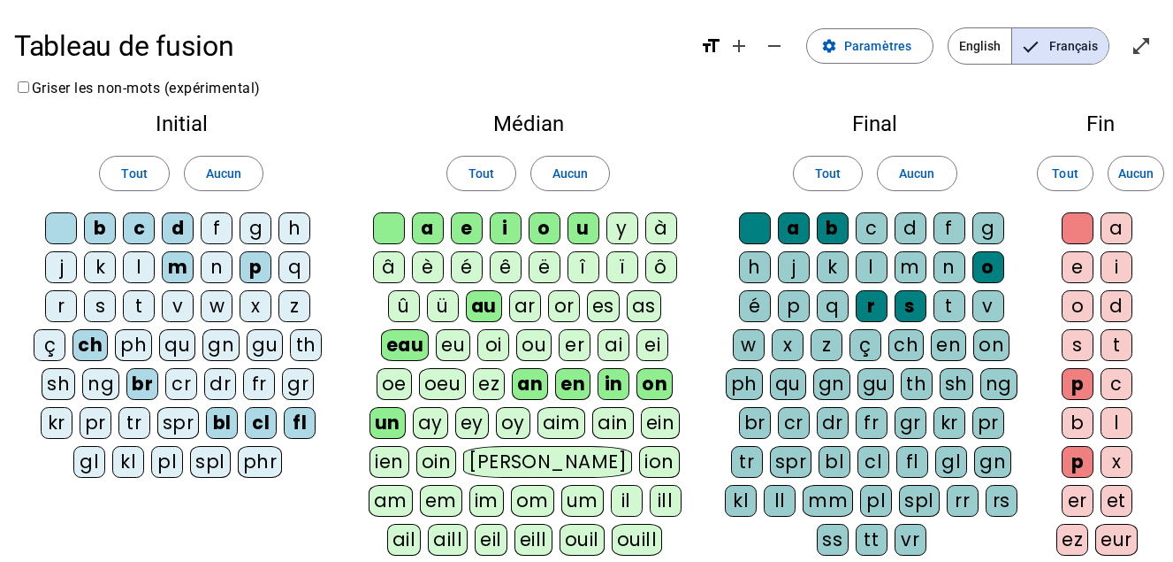
scroll to position [392, 0]
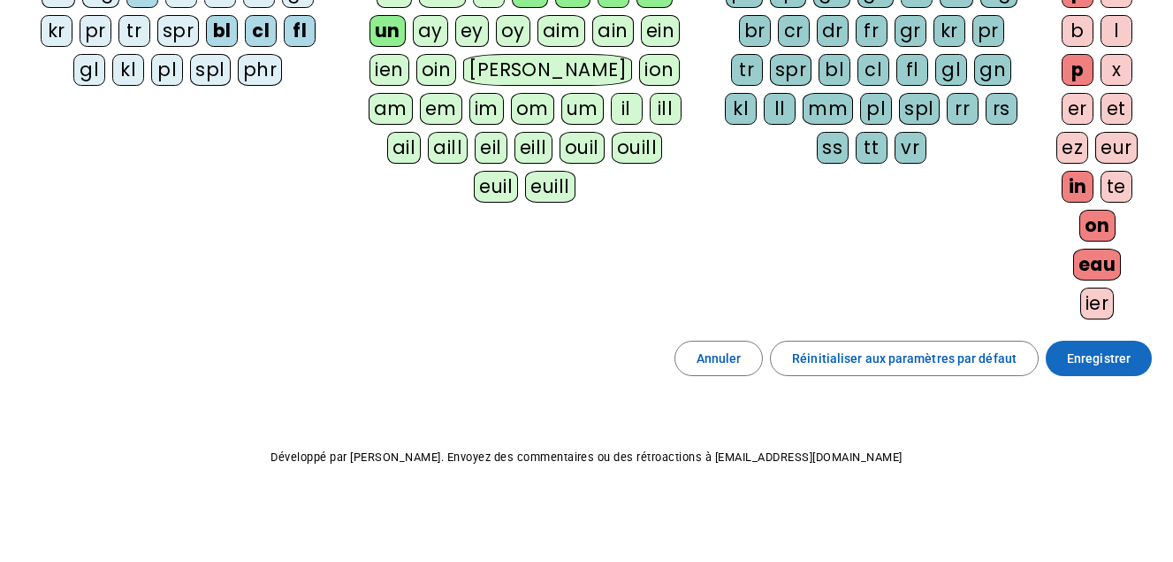
click at [1100, 359] on span "Enregistrer" at bounding box center [1099, 358] width 64 height 21
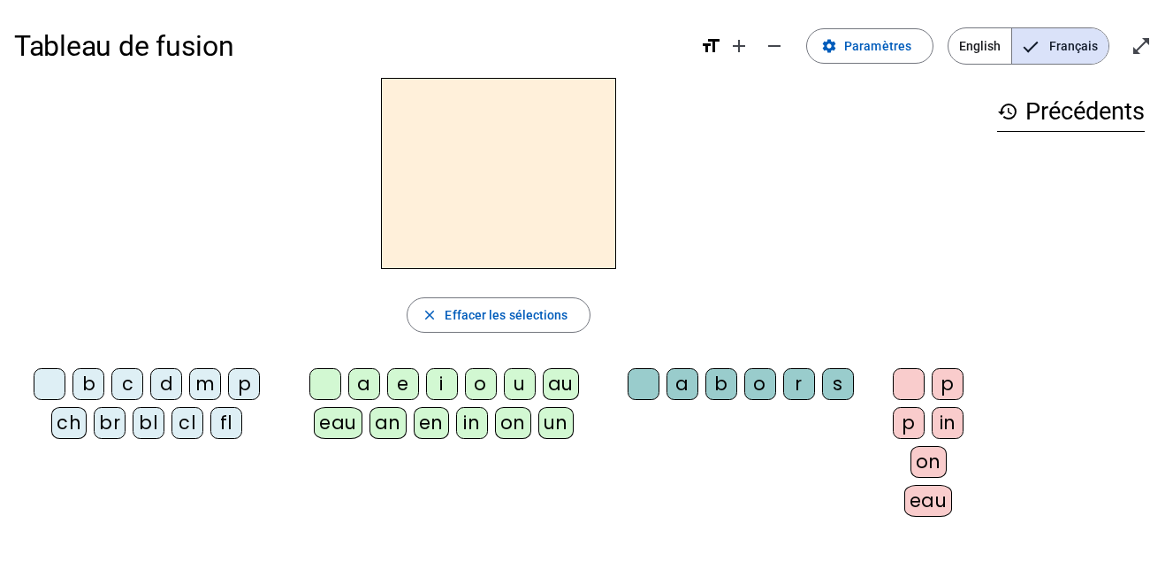
click at [65, 417] on div "ch" at bounding box center [68, 423] width 35 height 32
click at [335, 419] on div "eau" at bounding box center [338, 423] width 49 height 32
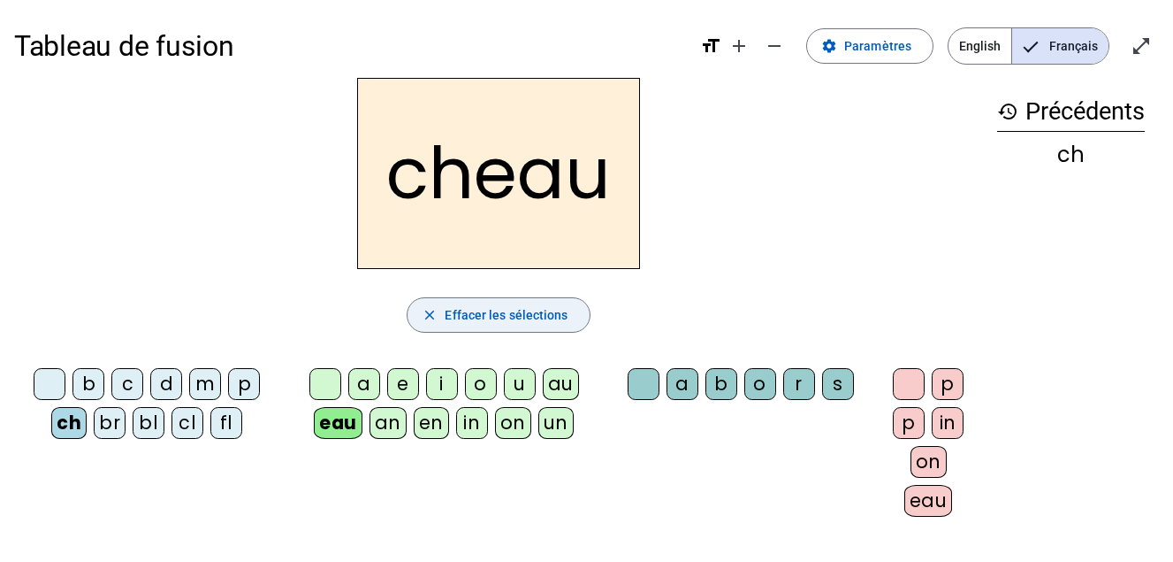
click at [467, 307] on span "Effacer les sélections" at bounding box center [506, 314] width 123 height 21
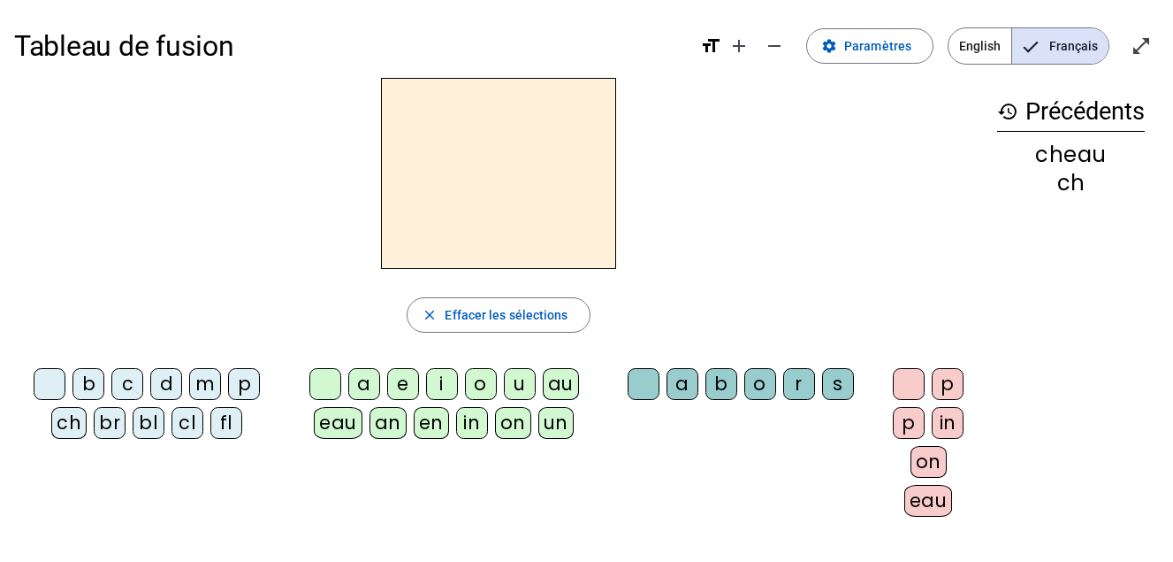
click at [166, 382] on div "d" at bounding box center [166, 384] width 32 height 32
click at [386, 427] on div "an" at bounding box center [388, 423] width 37 height 32
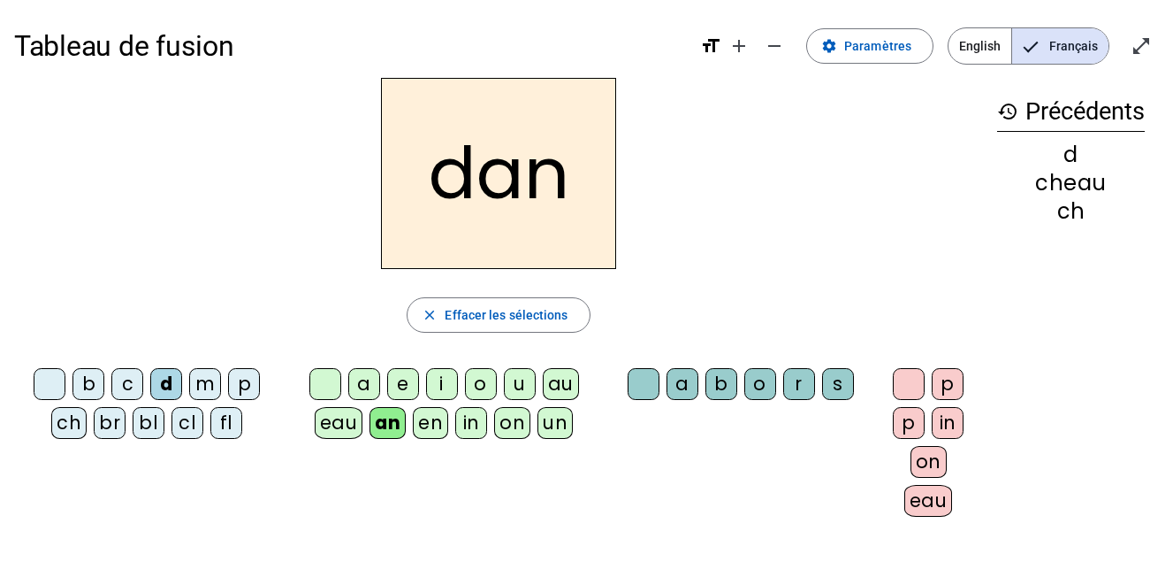
click at [833, 384] on div "s" at bounding box center [838, 384] width 32 height 32
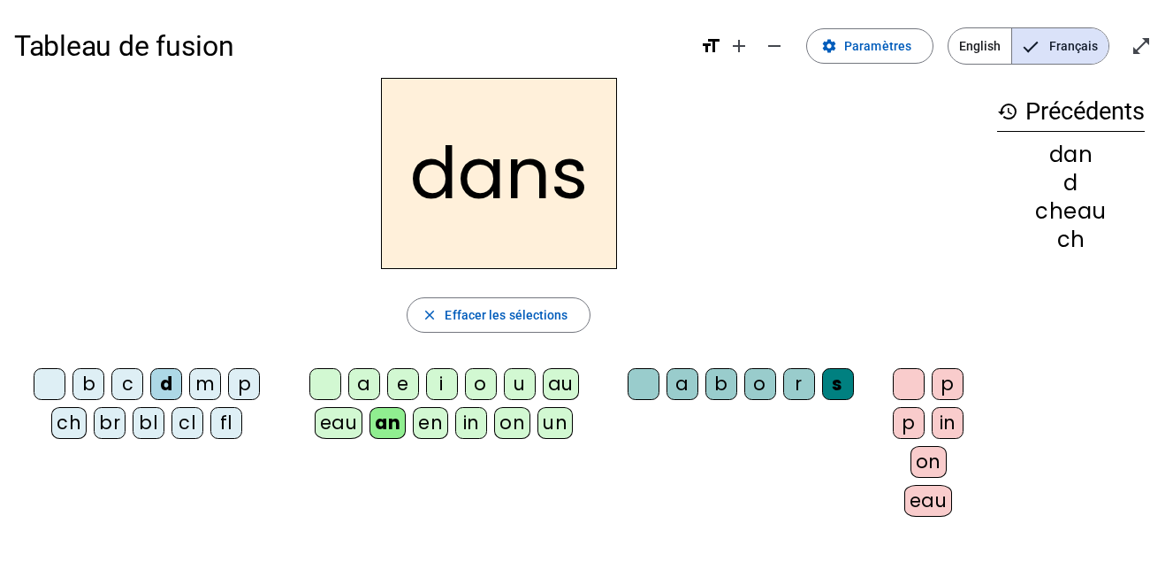
click at [1070, 213] on div "cheau" at bounding box center [1072, 211] width 148 height 21
click at [551, 311] on span "Effacer les sélections" at bounding box center [506, 314] width 123 height 21
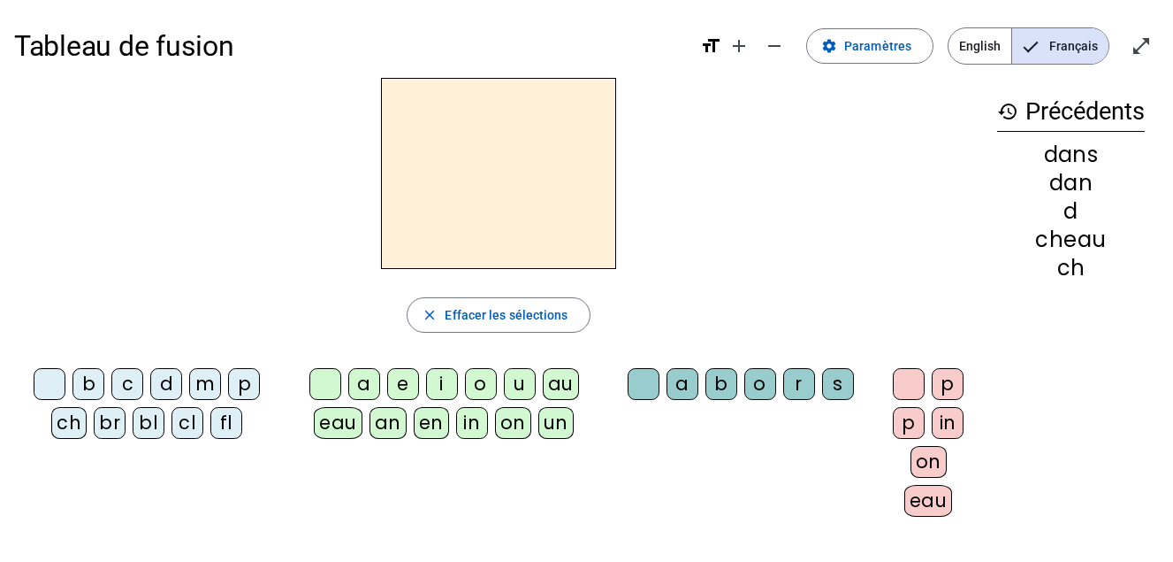
click at [1056, 235] on div "cheau" at bounding box center [1072, 239] width 148 height 21
click at [1084, 102] on h3 "history Précédents" at bounding box center [1072, 112] width 148 height 40
click at [1059, 165] on div "dans" at bounding box center [1072, 154] width 148 height 21
